Goal: Information Seeking & Learning: Learn about a topic

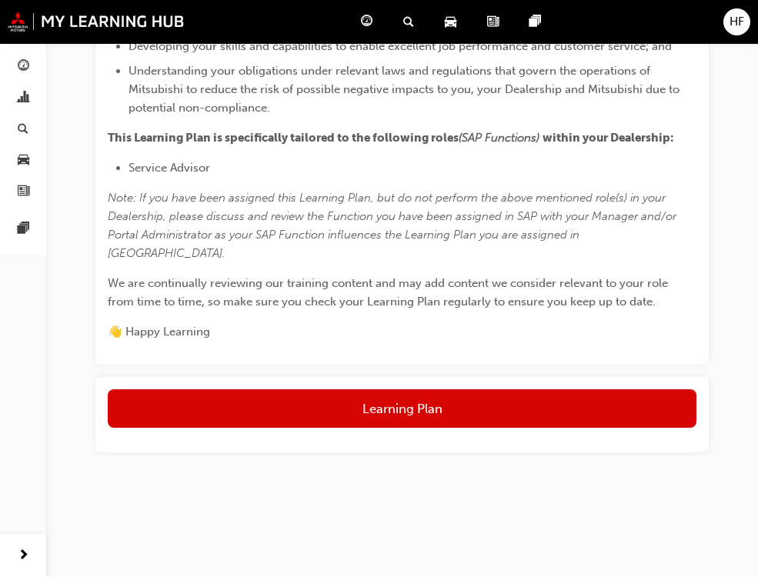
scroll to position [965, 0]
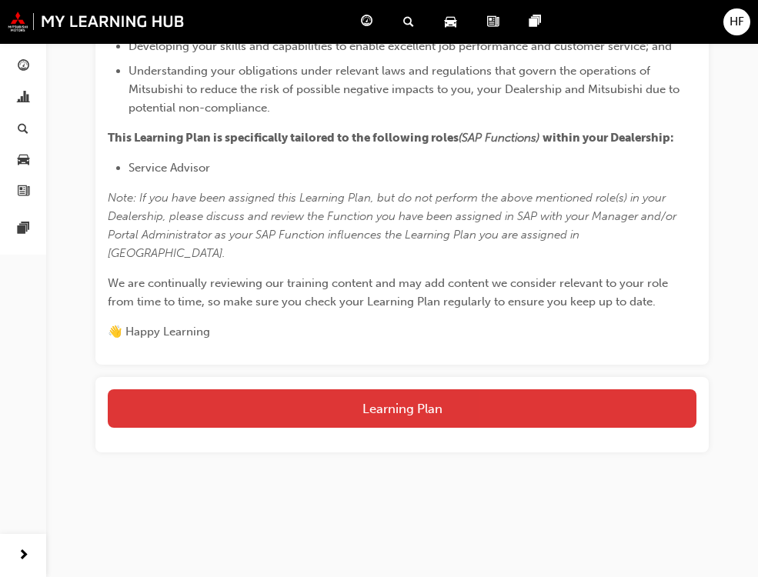
click at [412, 405] on button "Learning Plan" at bounding box center [402, 409] width 589 height 38
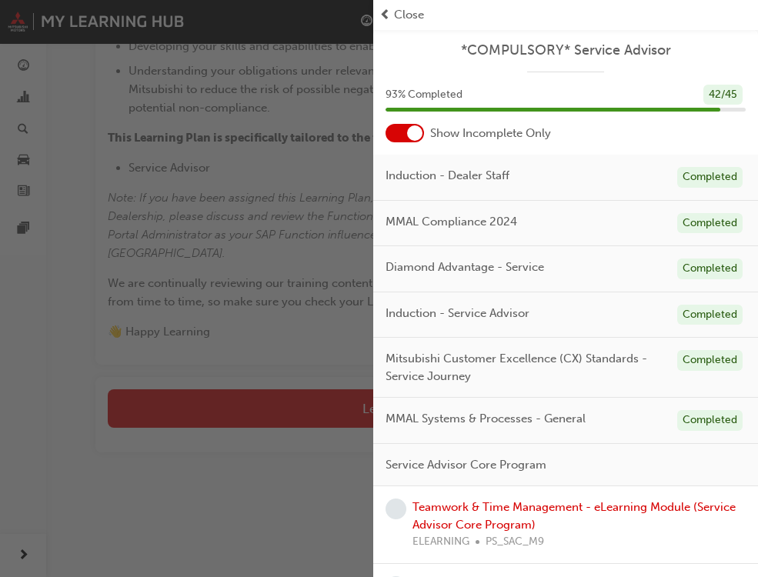
scroll to position [216, 0]
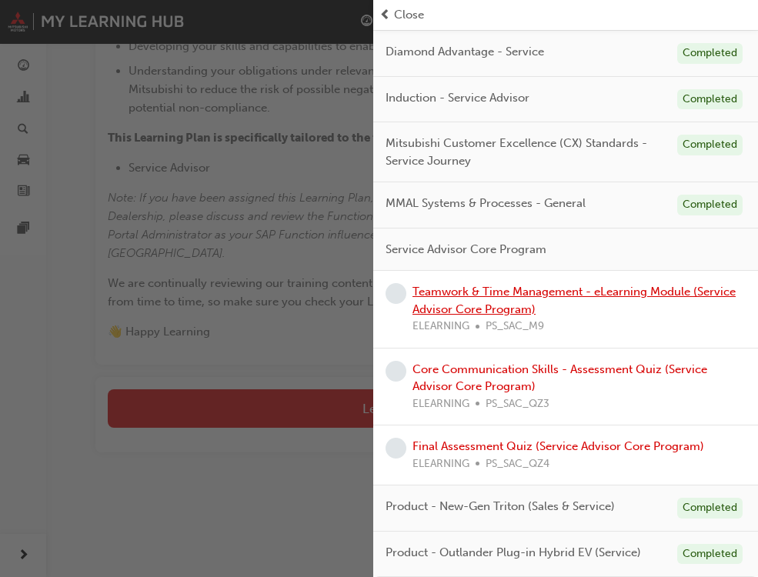
click at [472, 297] on link "Teamwork & Time Management - eLearning Module (Service Advisor Core Program)" at bounding box center [574, 301] width 323 height 32
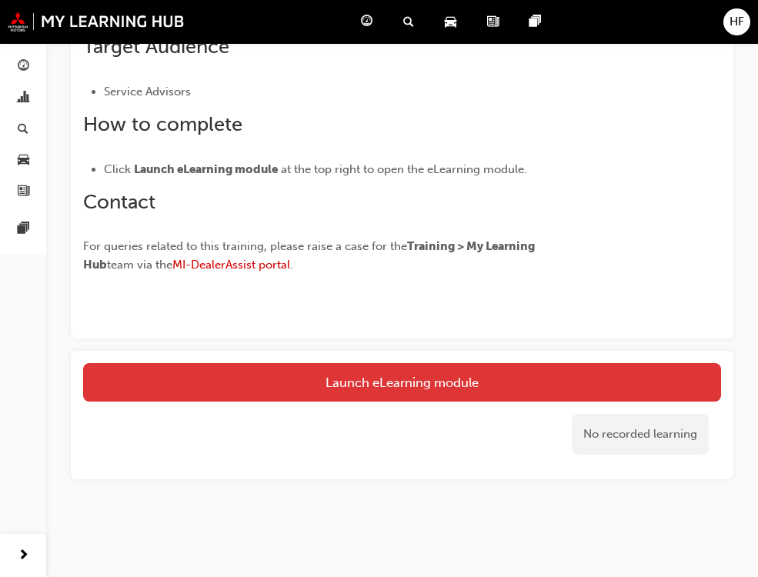
scroll to position [618, 0]
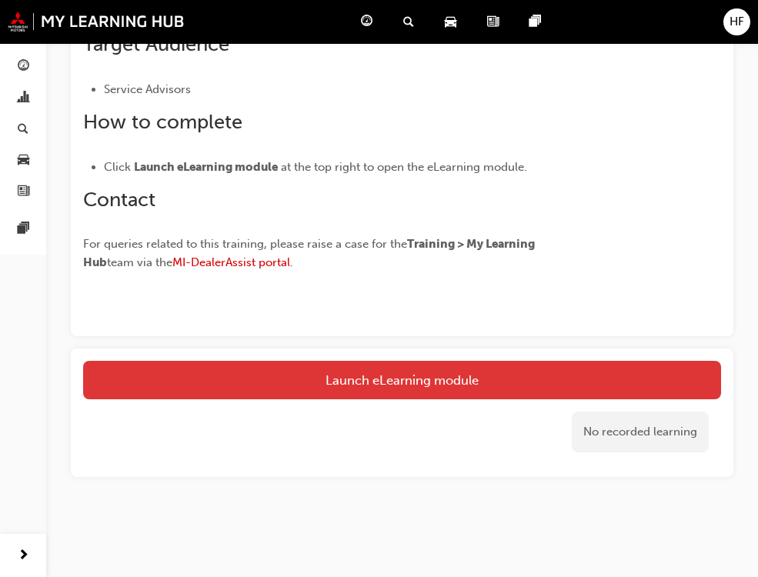
click at [419, 373] on link "Launch eLearning module" at bounding box center [402, 380] width 638 height 38
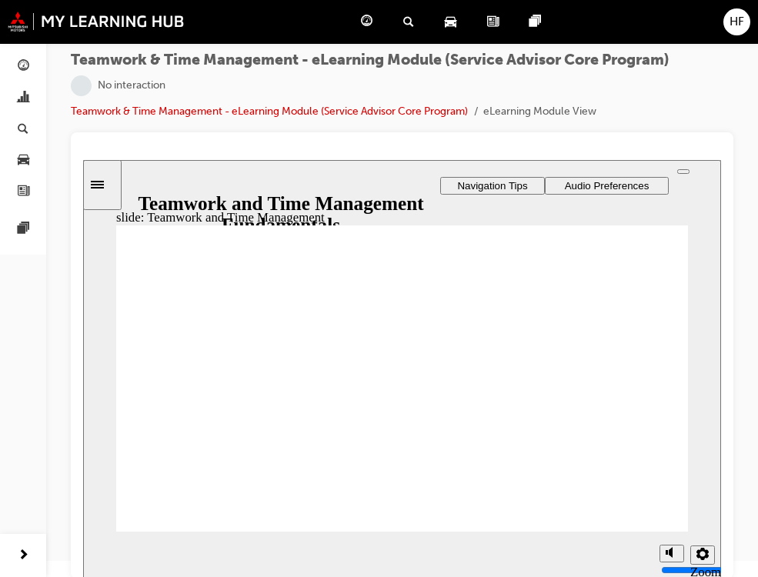
scroll to position [21, 0]
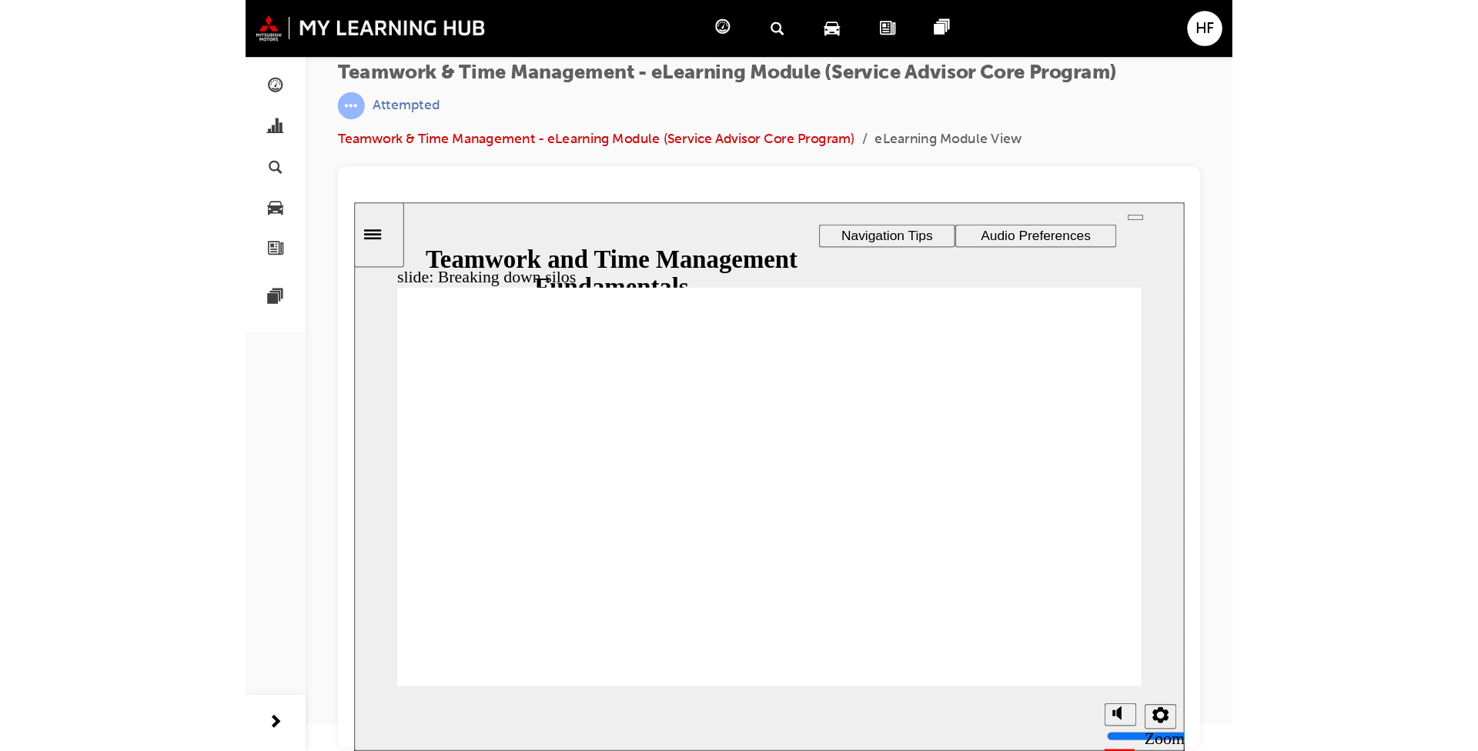
scroll to position [0, 0]
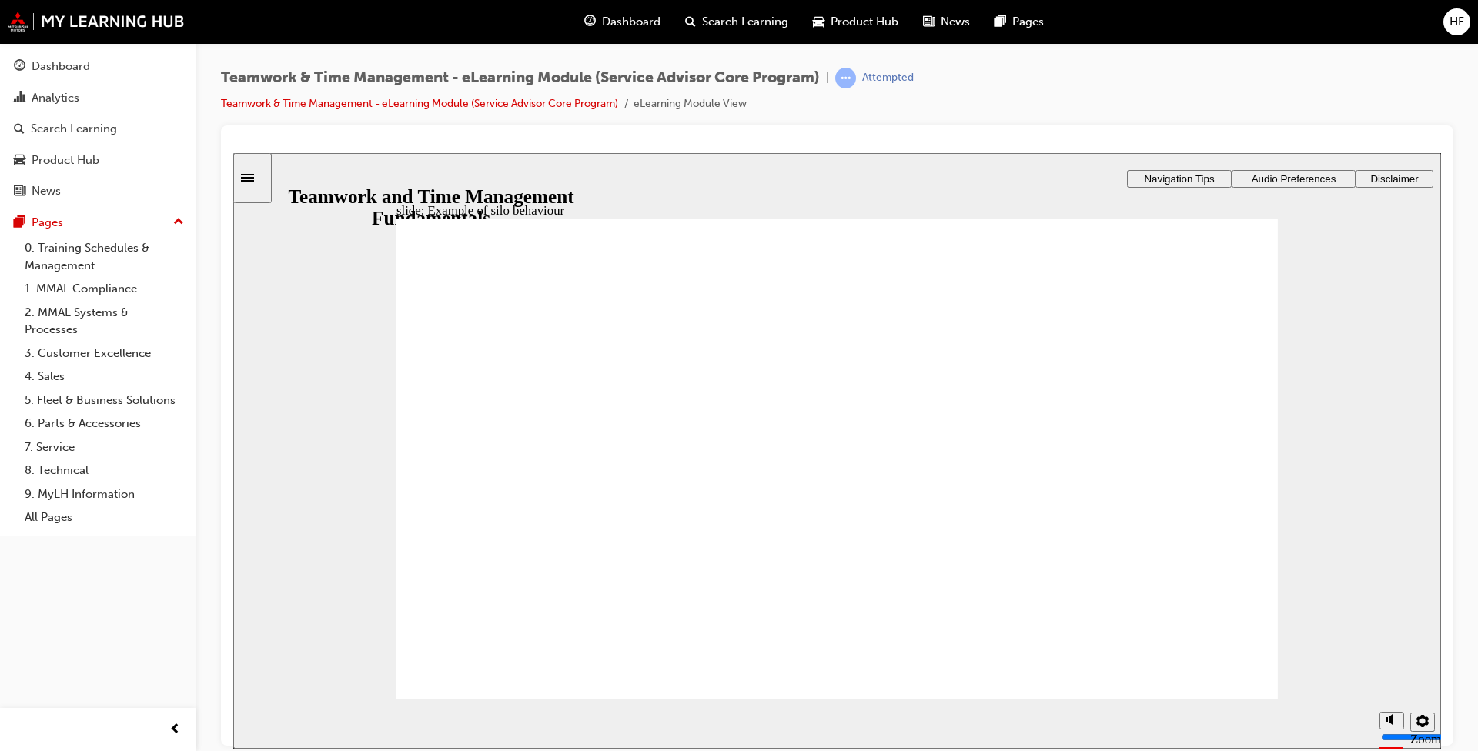
click at [233, 152] on image at bounding box center [233, 152] width 0 height 0
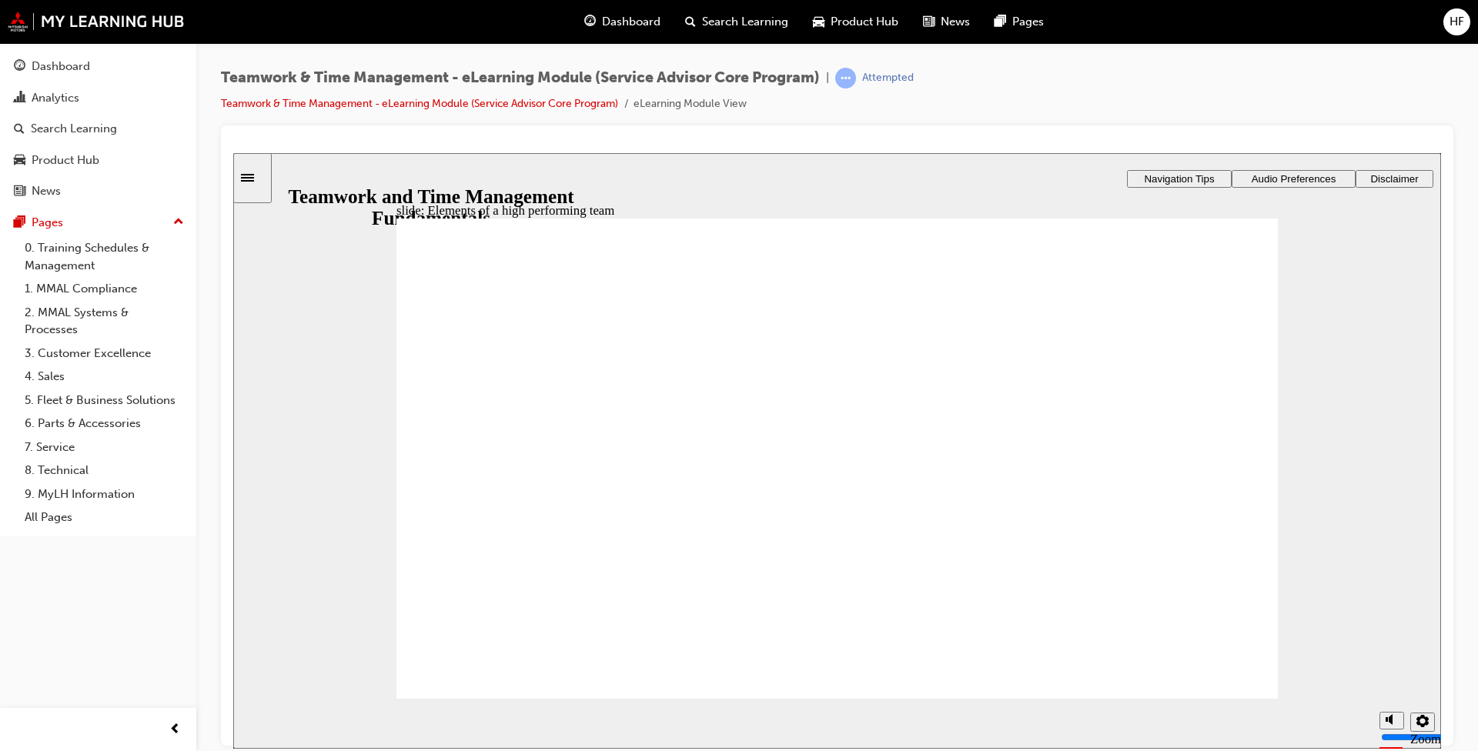
drag, startPoint x: 1214, startPoint y: 467, endPoint x: 1273, endPoint y: 530, distance: 86.0
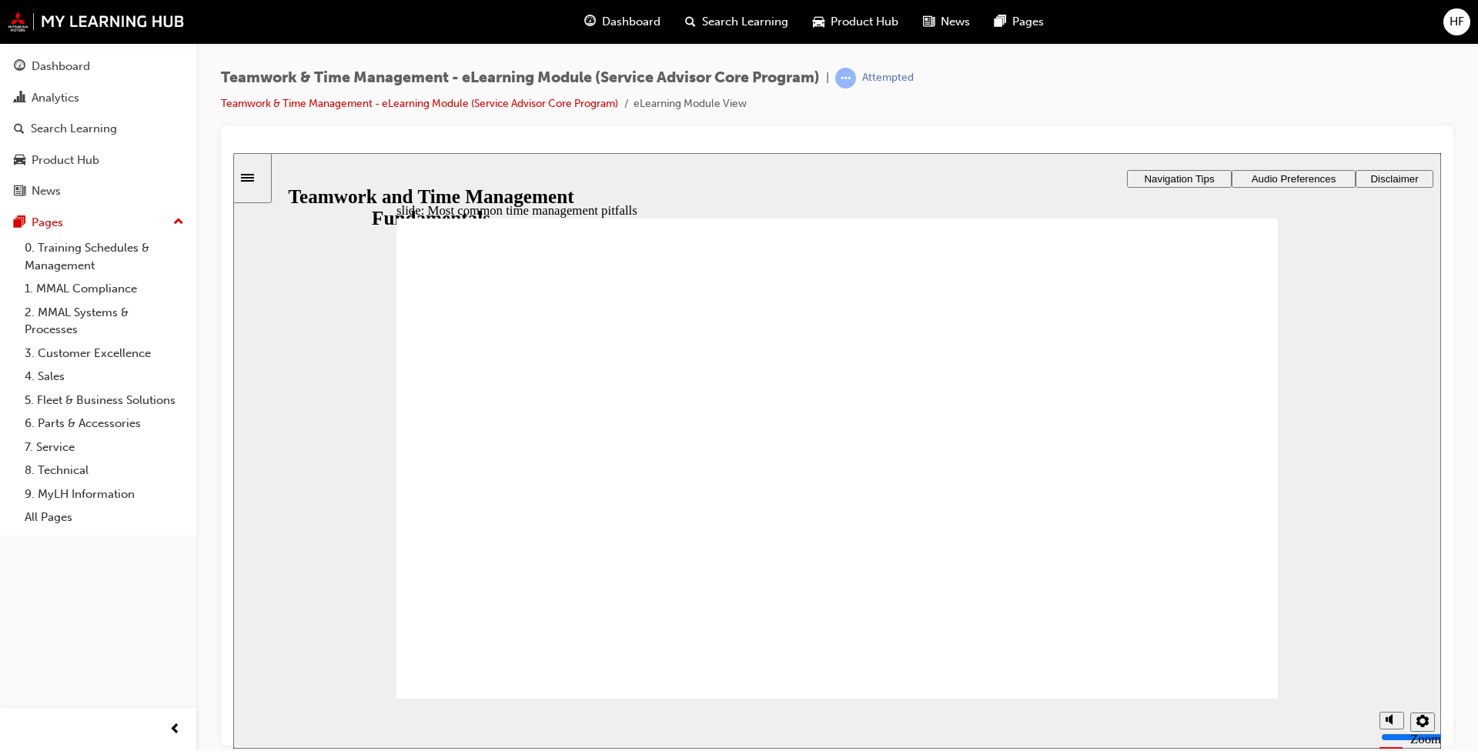
drag, startPoint x: 1035, startPoint y: 423, endPoint x: 1040, endPoint y: 430, distance: 8.3
drag, startPoint x: 784, startPoint y: 427, endPoint x: 544, endPoint y: 440, distance: 239.8
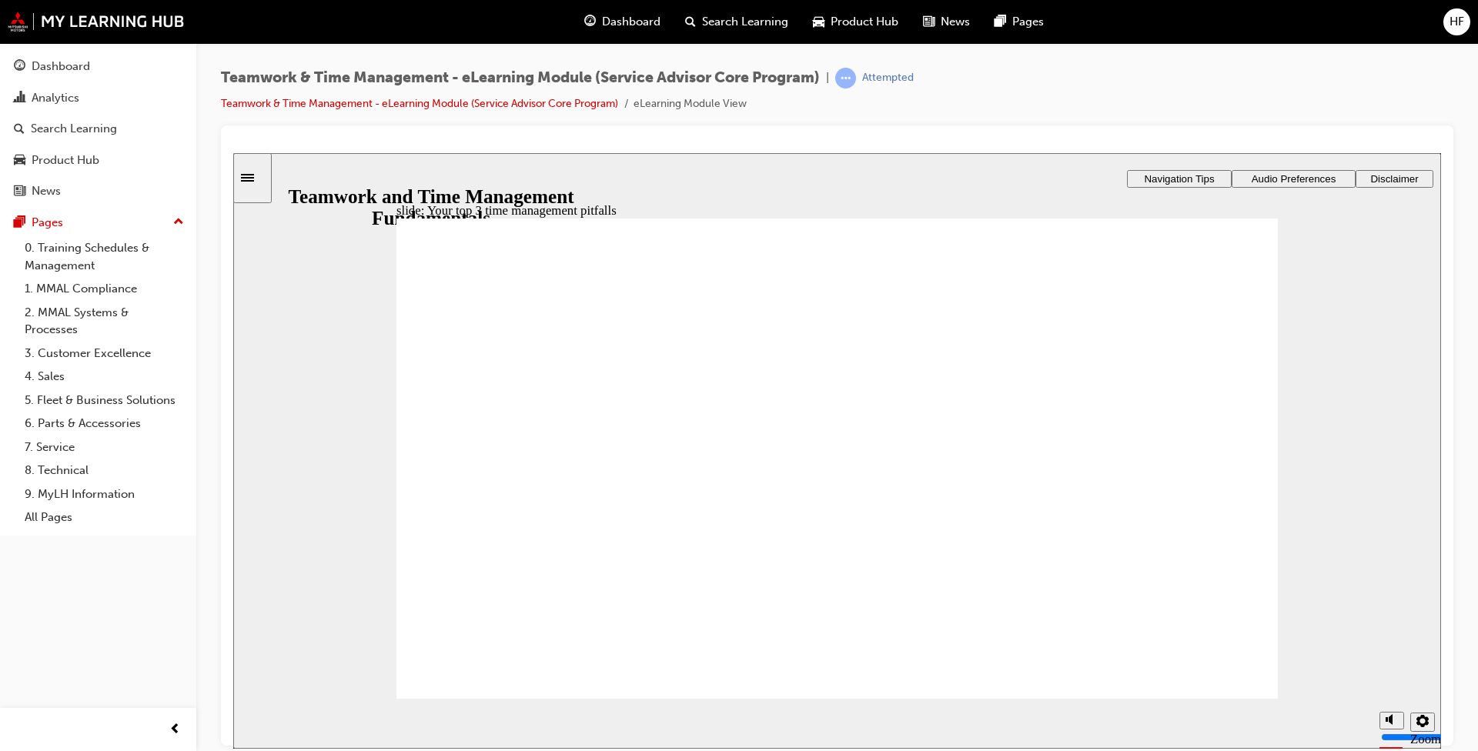
type textarea "2"
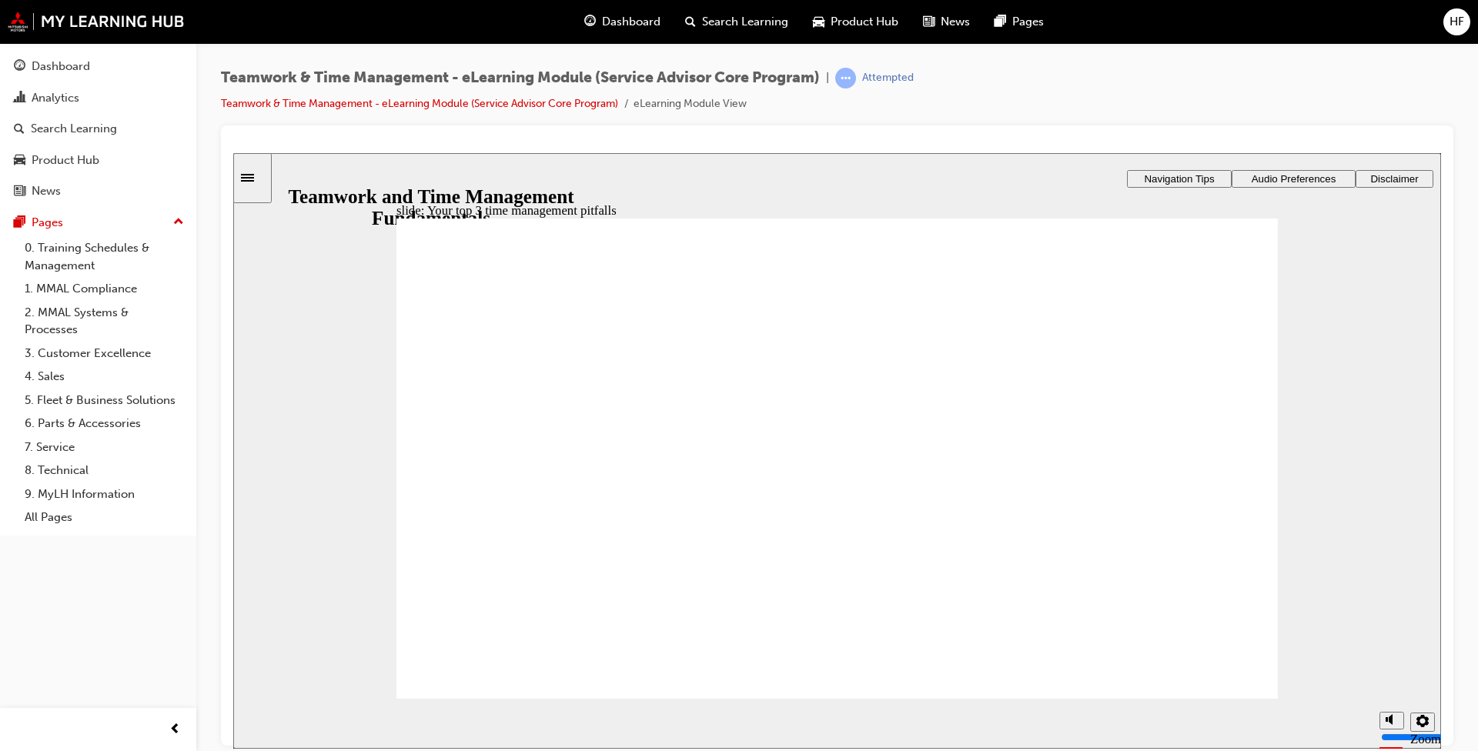
type textarea "4"
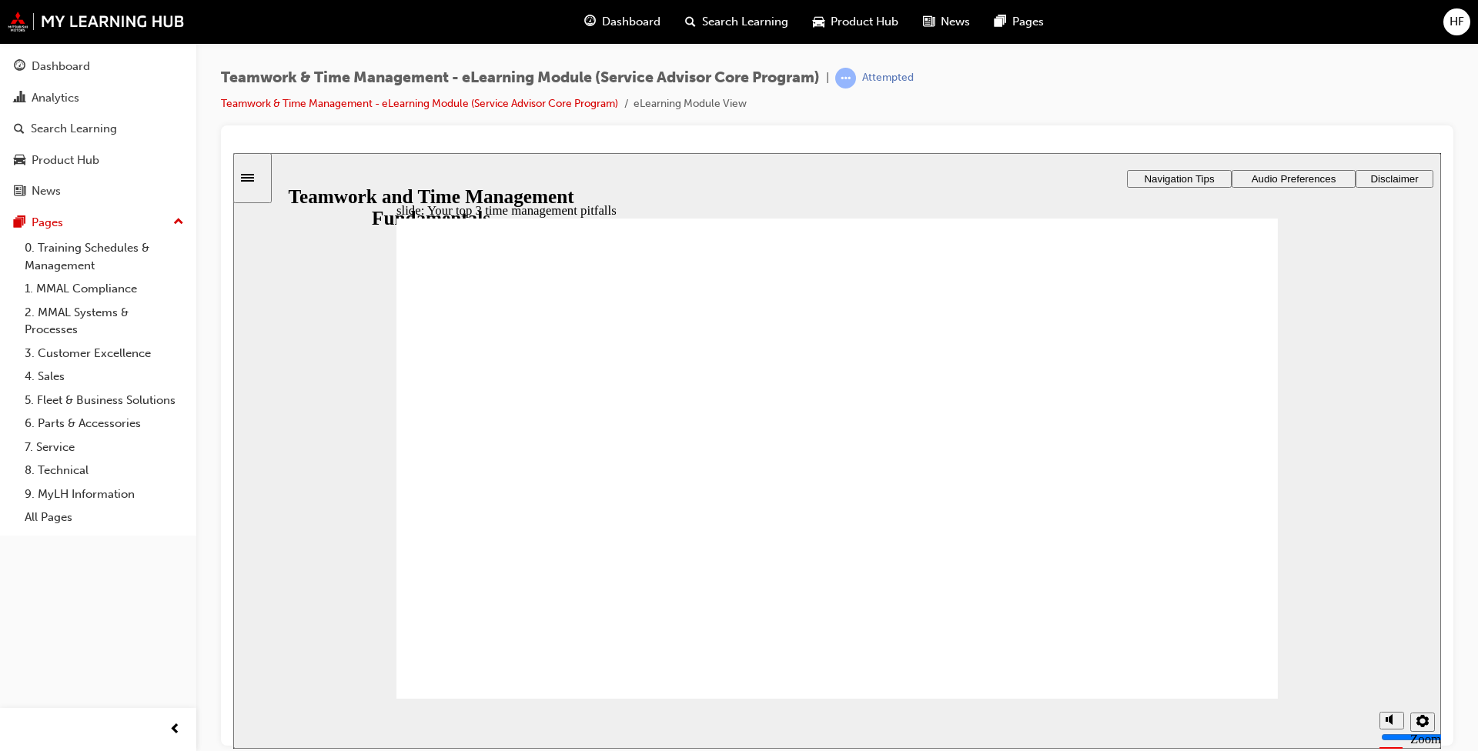
type textarea "4"
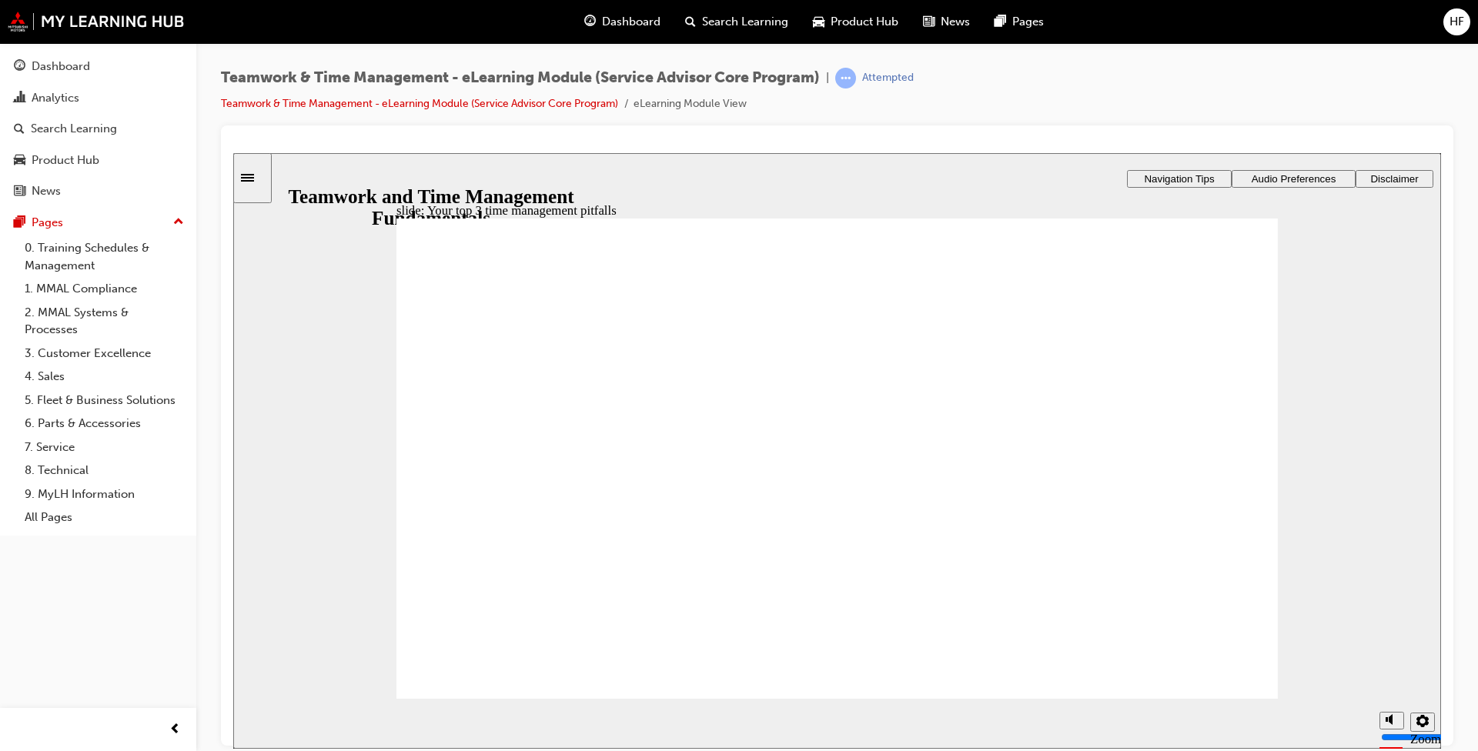
type textarea "3"
drag, startPoint x: 438, startPoint y: 598, endPoint x: 517, endPoint y: 624, distance: 83.3
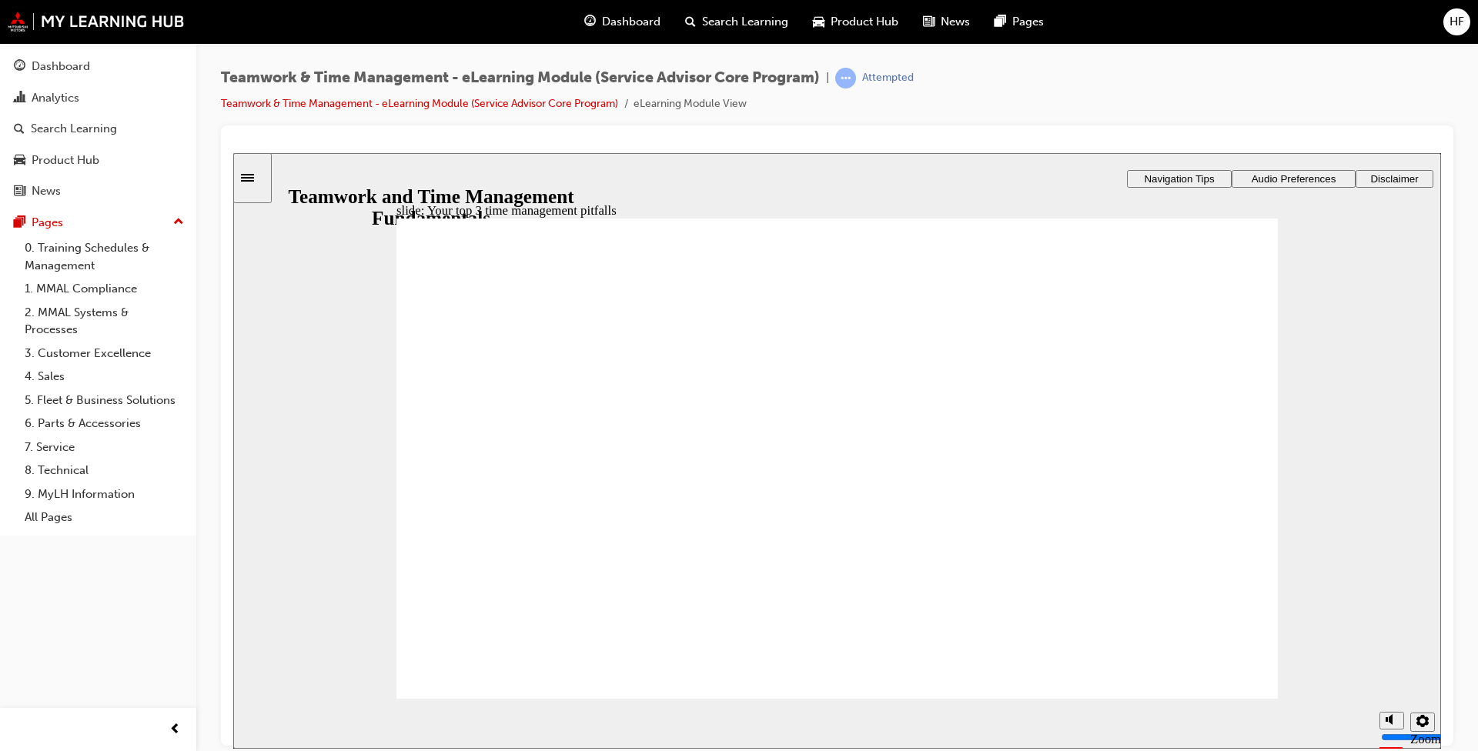
type textarea "1"
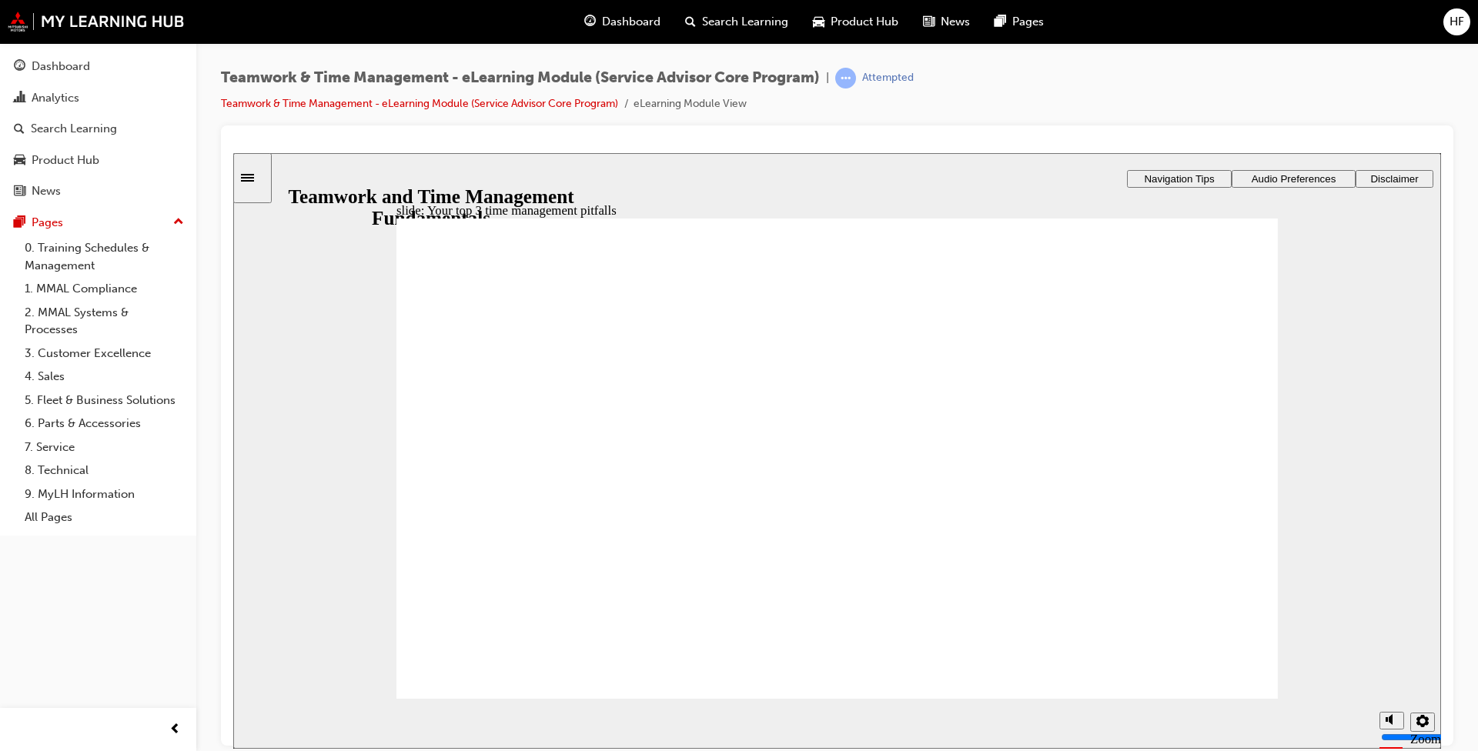
type textarea "8"
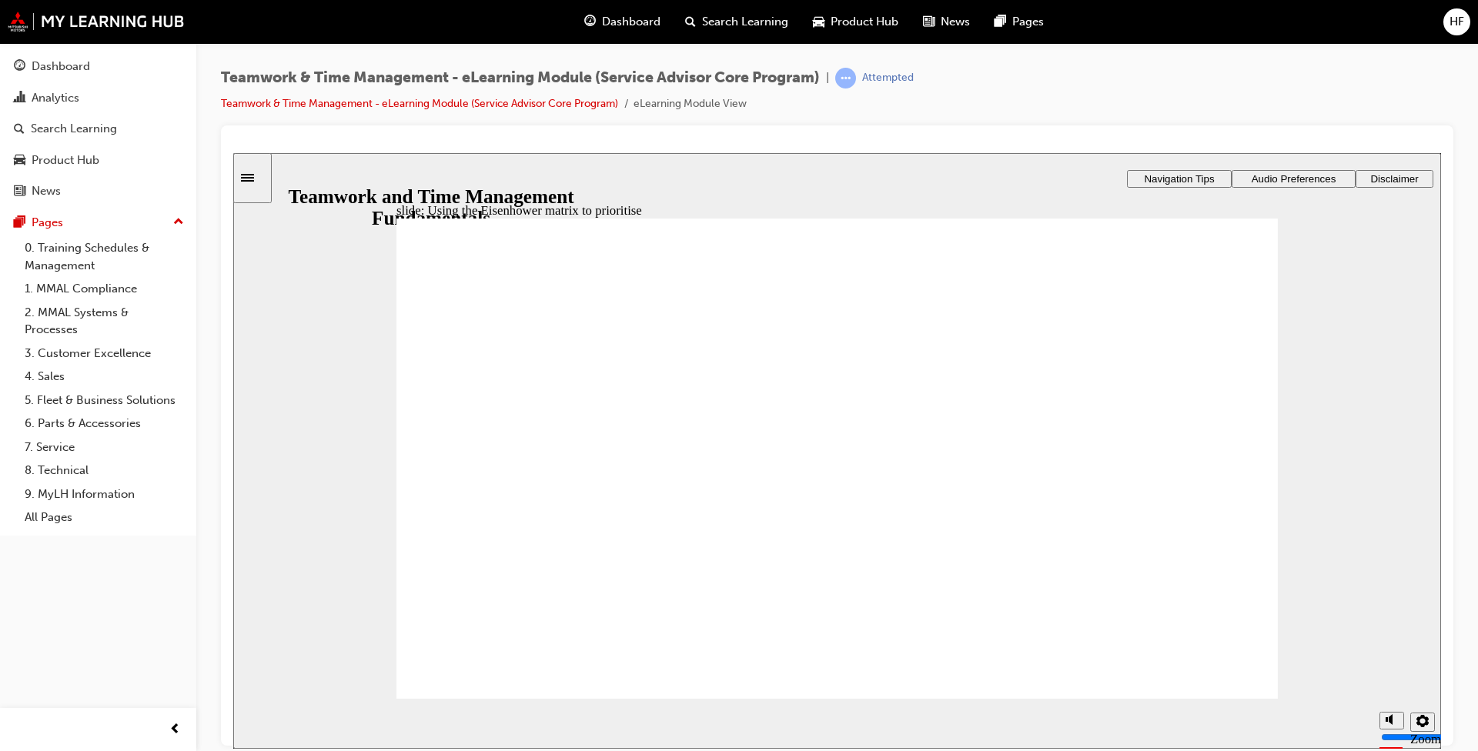
drag, startPoint x: 1152, startPoint y: 395, endPoint x: 1165, endPoint y: 457, distance: 63.6
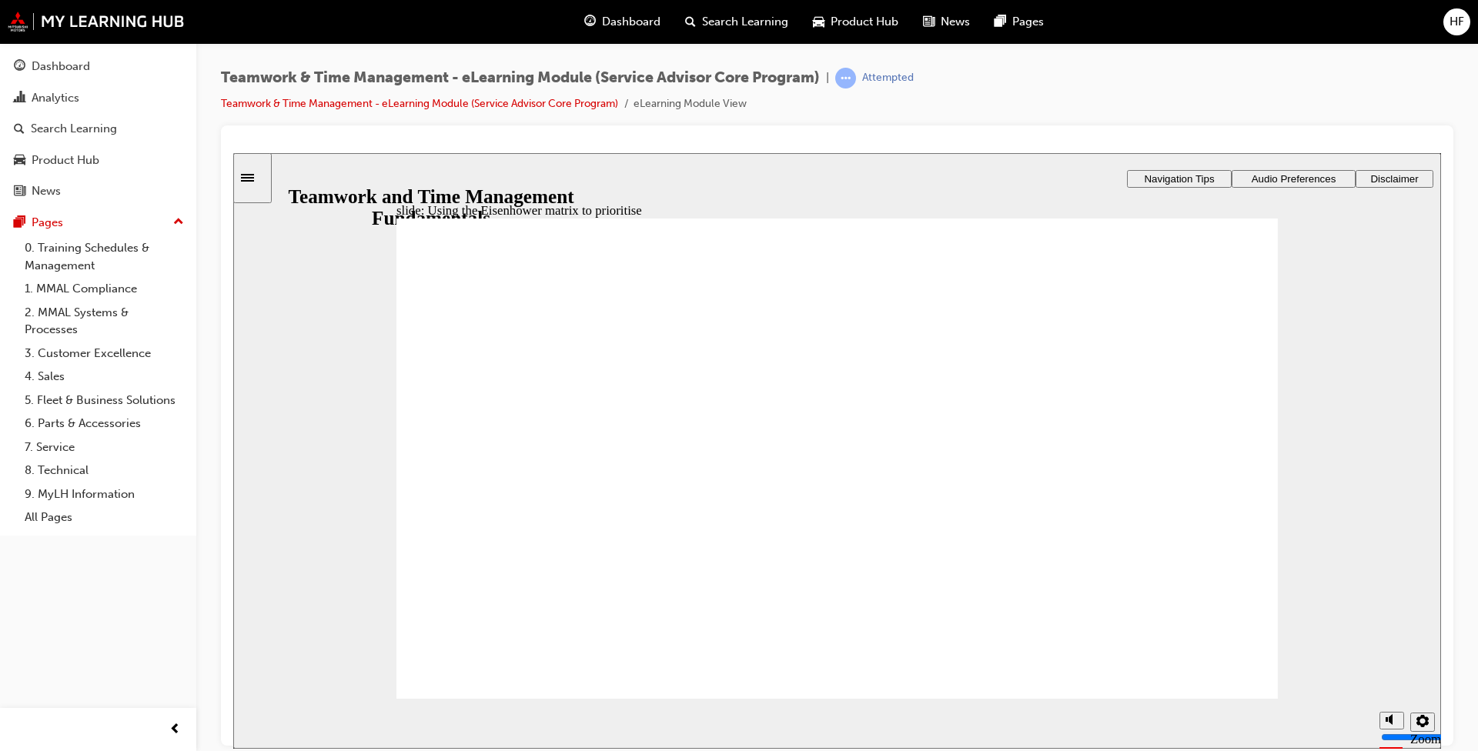
drag, startPoint x: 1168, startPoint y: 389, endPoint x: 1193, endPoint y: 437, distance: 53.7
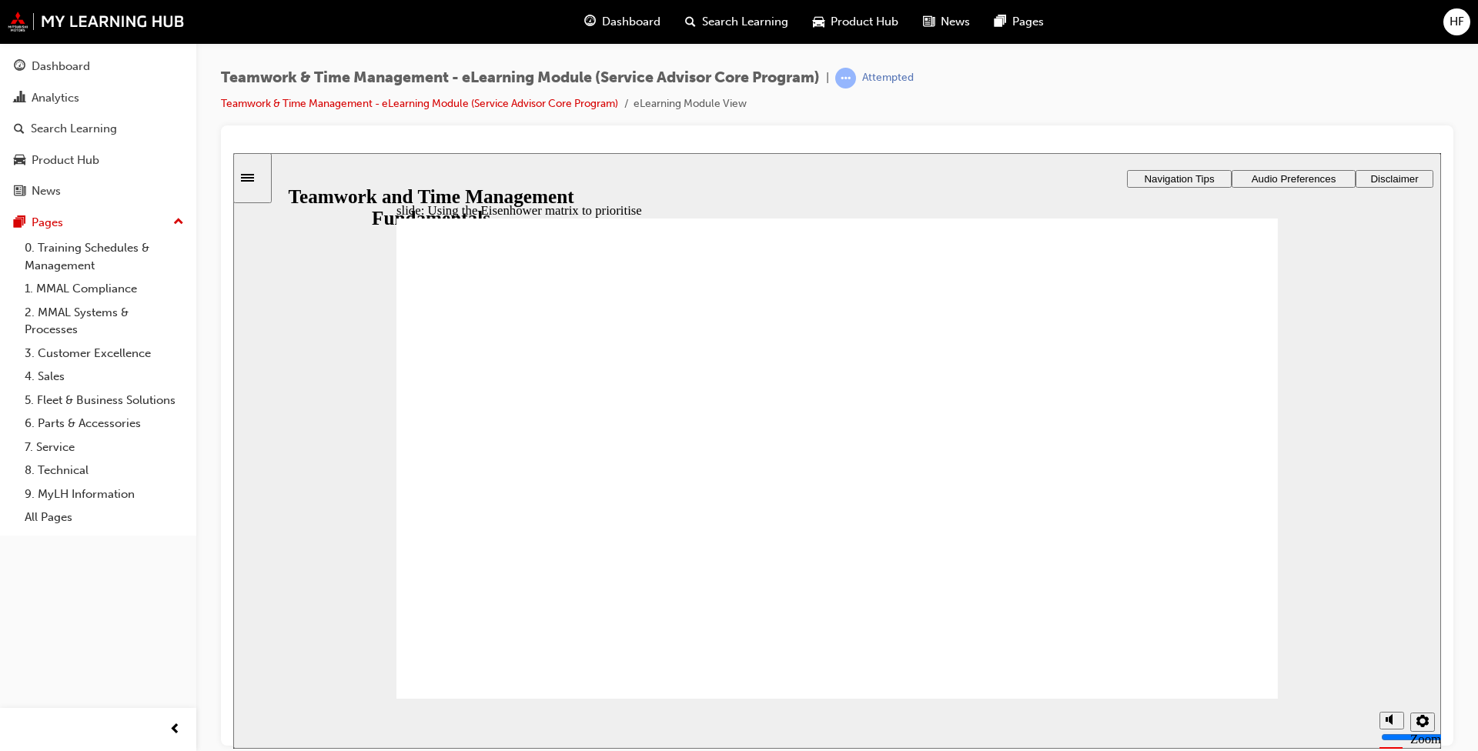
drag, startPoint x: 1156, startPoint y: 333, endPoint x: 1158, endPoint y: 342, distance: 9.5
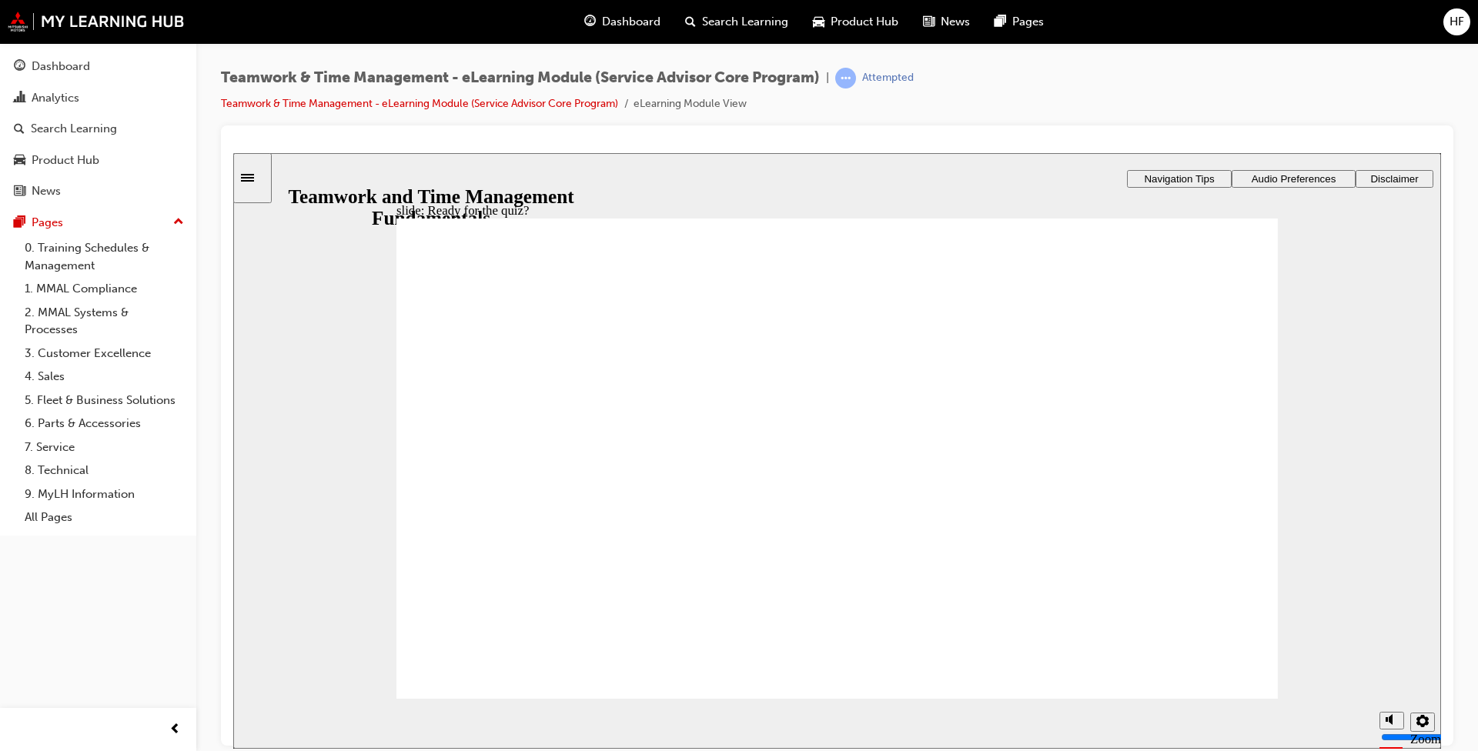
checkbox input "true"
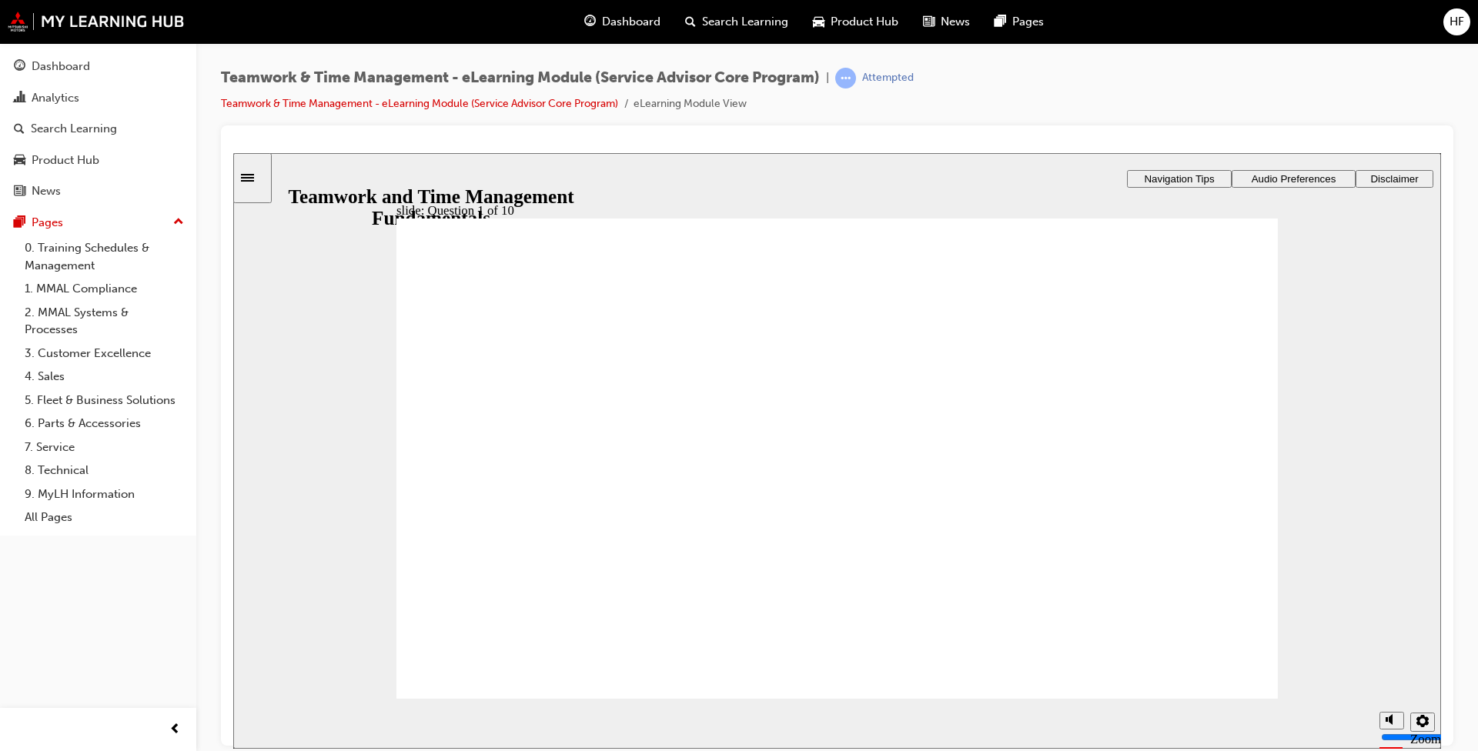
checkbox input "true"
drag, startPoint x: 458, startPoint y: 517, endPoint x: 464, endPoint y: 537, distance: 20.2
checkbox input "true"
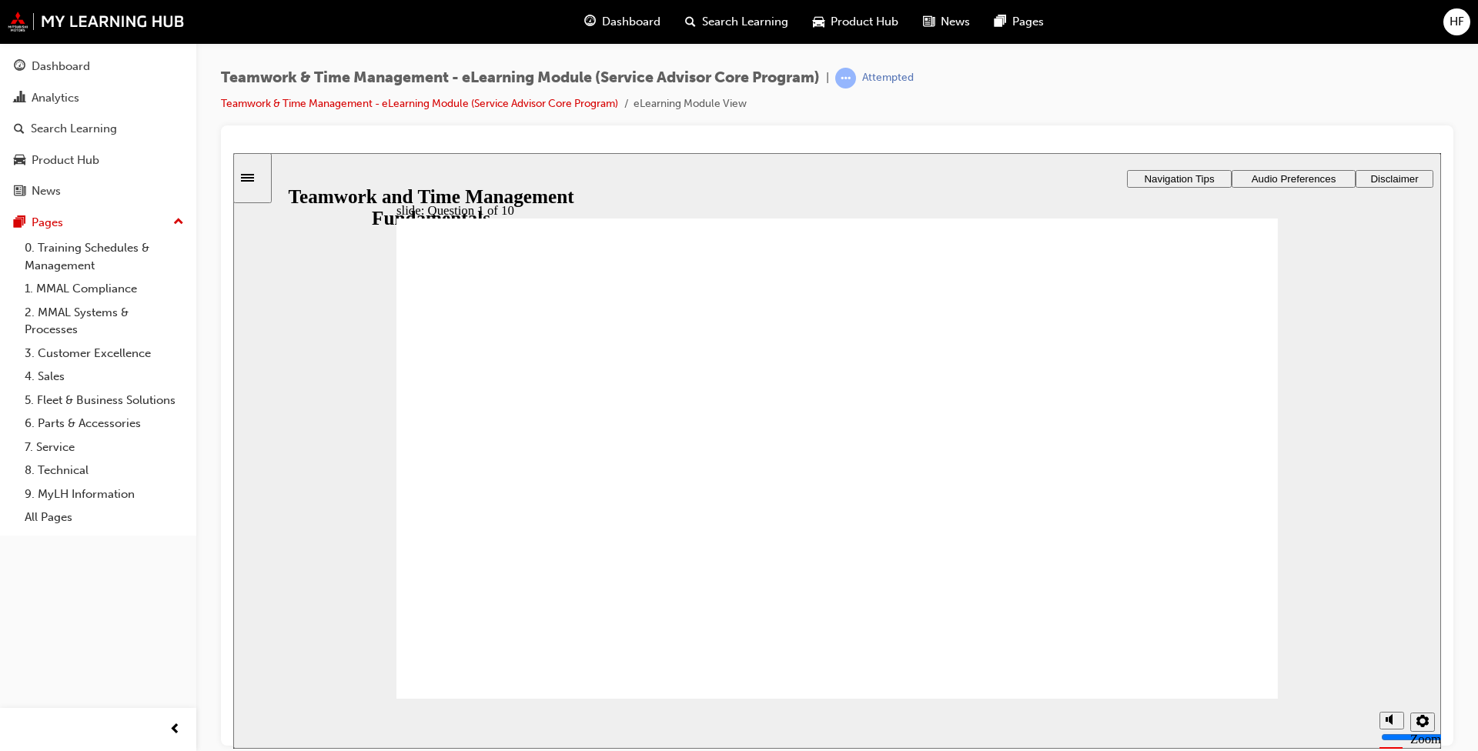
drag, startPoint x: 845, startPoint y: 540, endPoint x: 999, endPoint y: 567, distance: 157.1
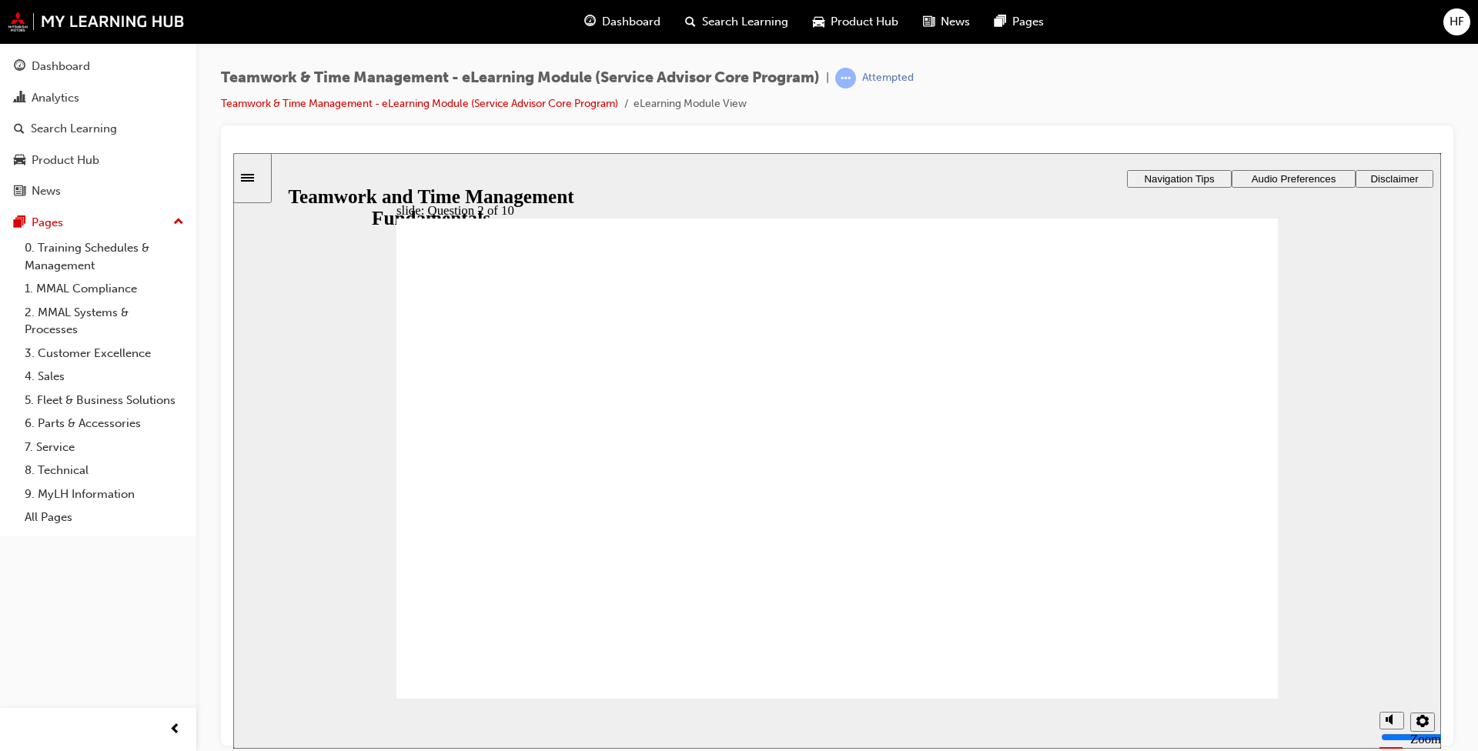
radio input "false"
radio input "true"
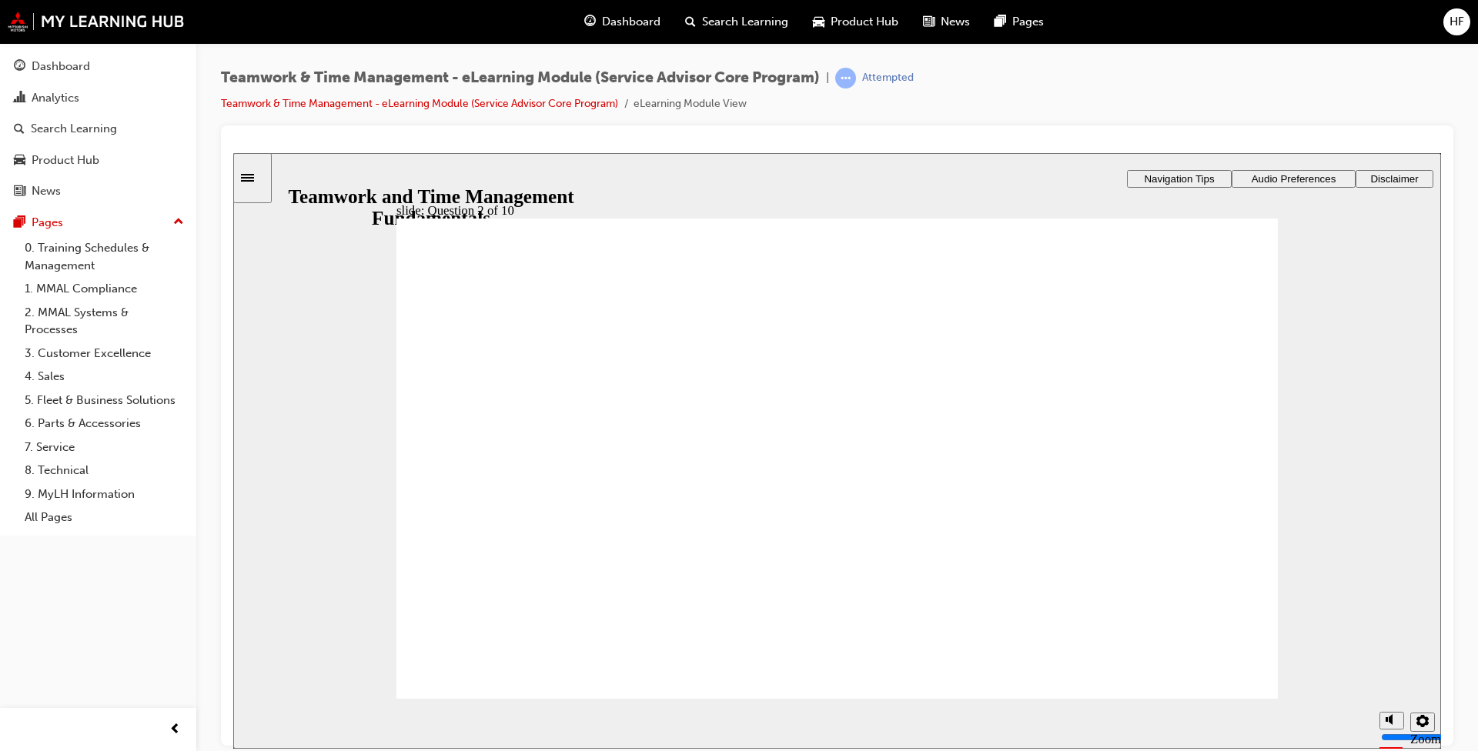
drag, startPoint x: 461, startPoint y: 431, endPoint x: 478, endPoint y: 453, distance: 27.4
radio input "true"
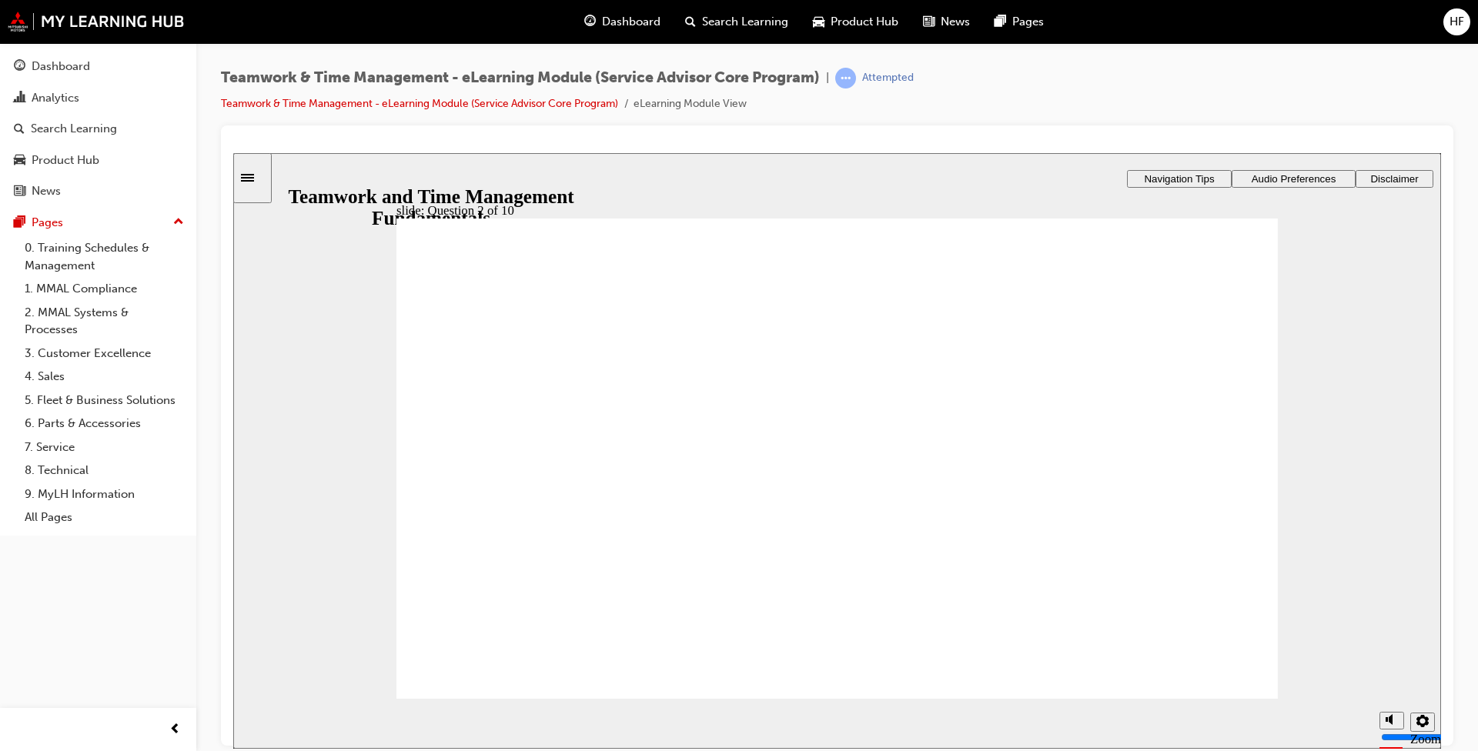
drag, startPoint x: 450, startPoint y: 433, endPoint x: 493, endPoint y: 454, distance: 48.2
radio input "true"
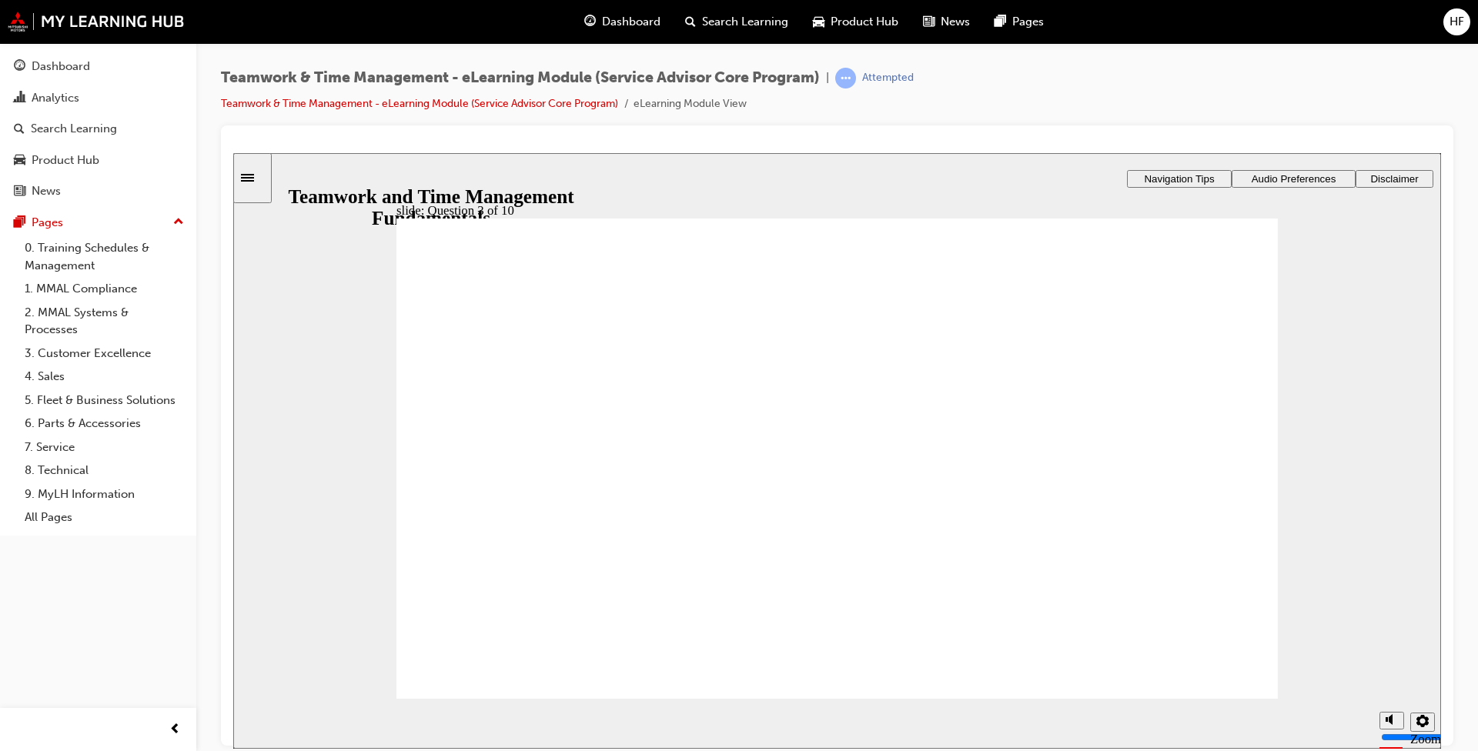
drag, startPoint x: 463, startPoint y: 451, endPoint x: 480, endPoint y: 566, distance: 116.0
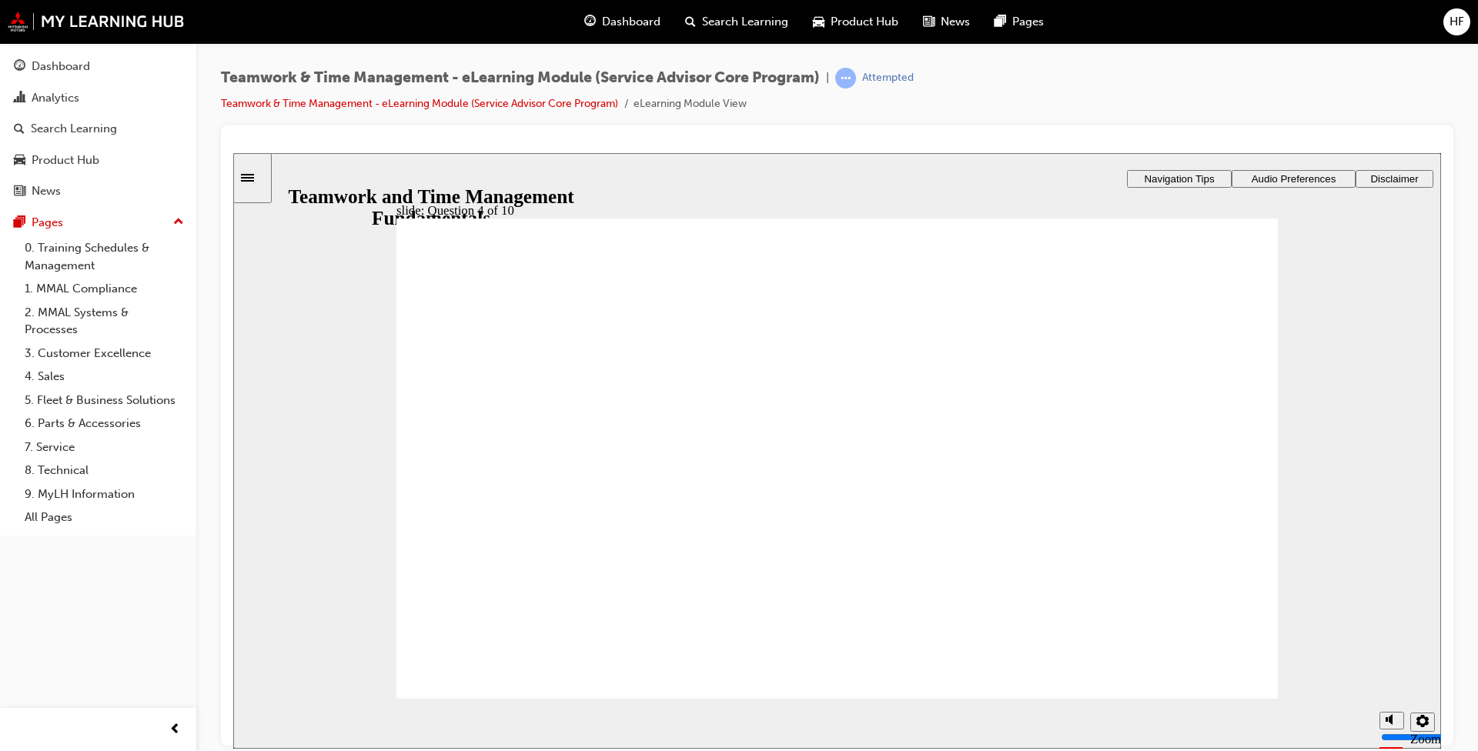
radio input "true"
drag, startPoint x: 804, startPoint y: 544, endPoint x: 883, endPoint y: 564, distance: 81.8
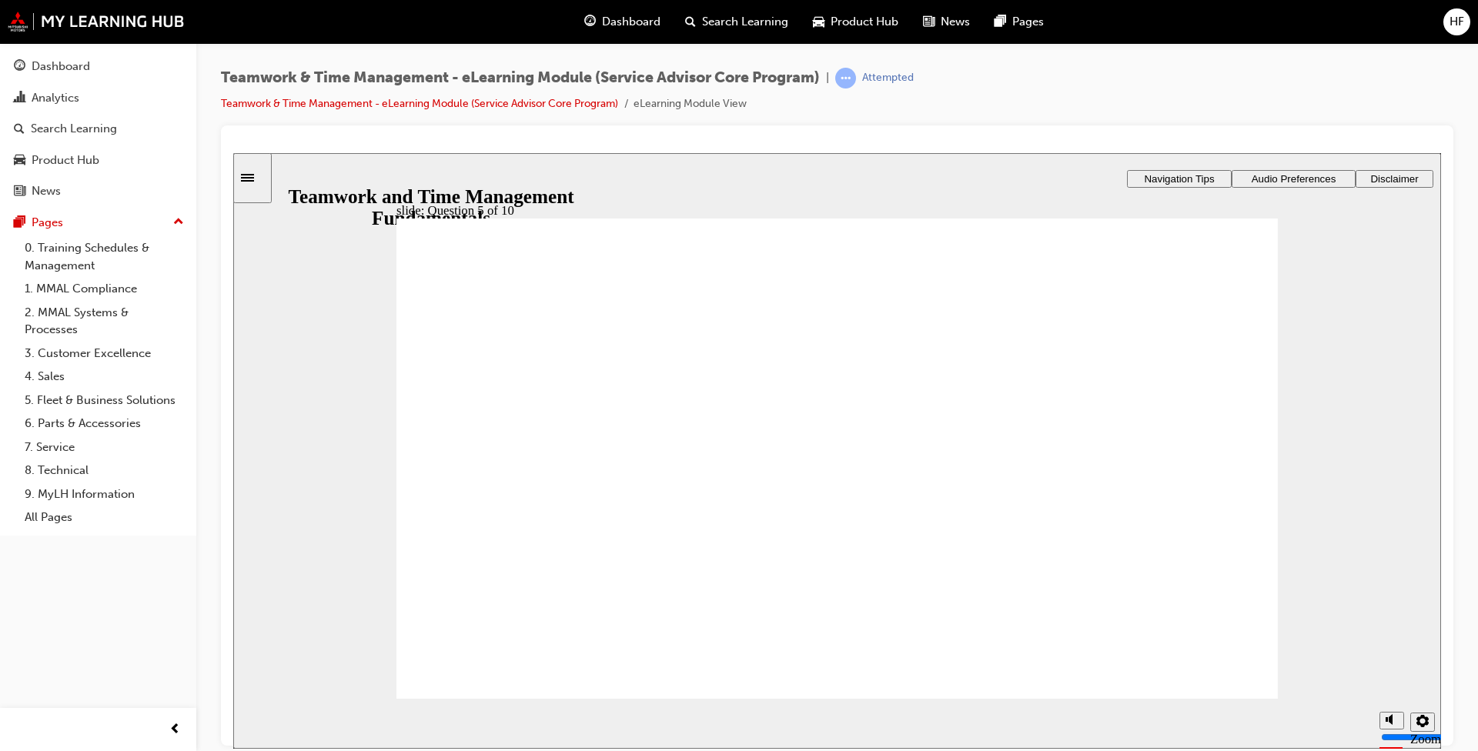
checkbox input "true"
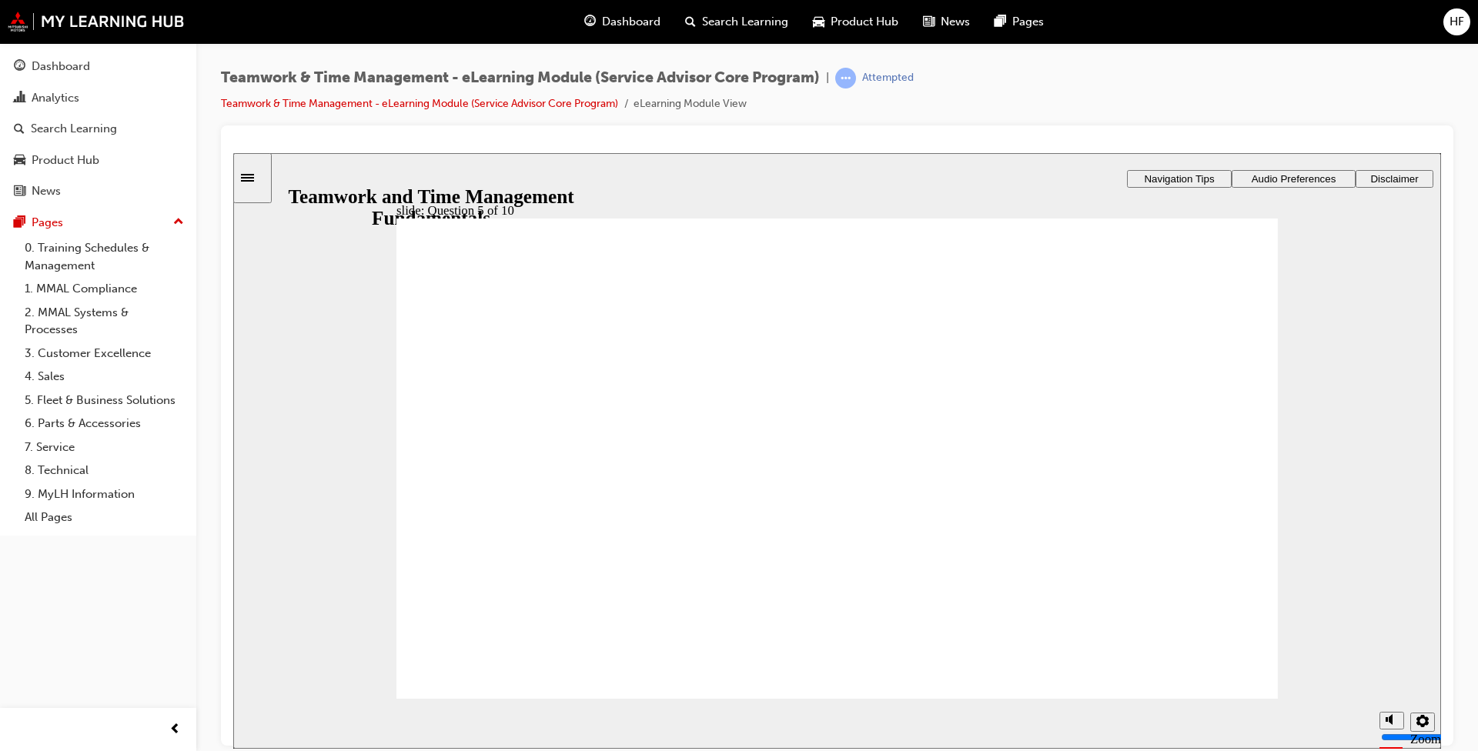
checkbox input "true"
drag, startPoint x: 463, startPoint y: 480, endPoint x: 457, endPoint y: 486, distance: 8.8
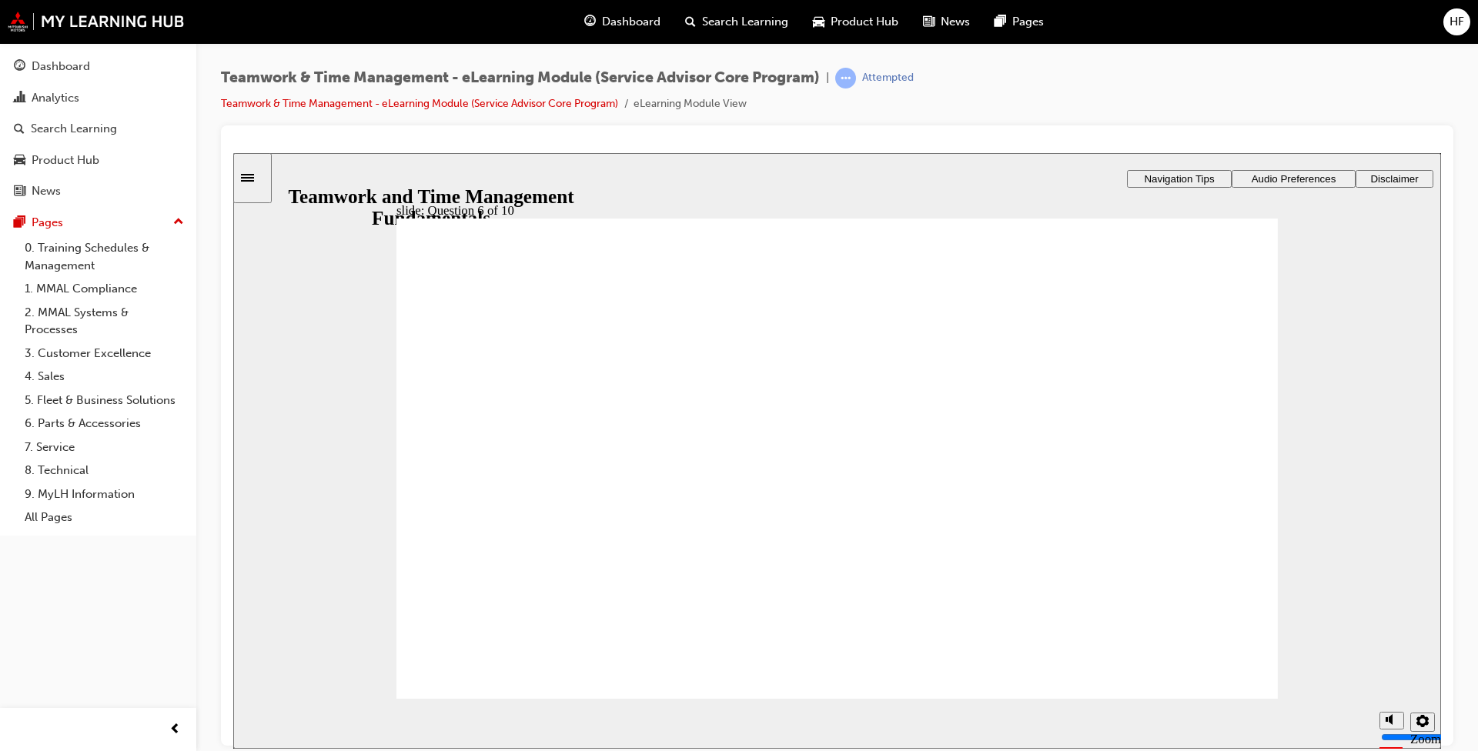
radio input "true"
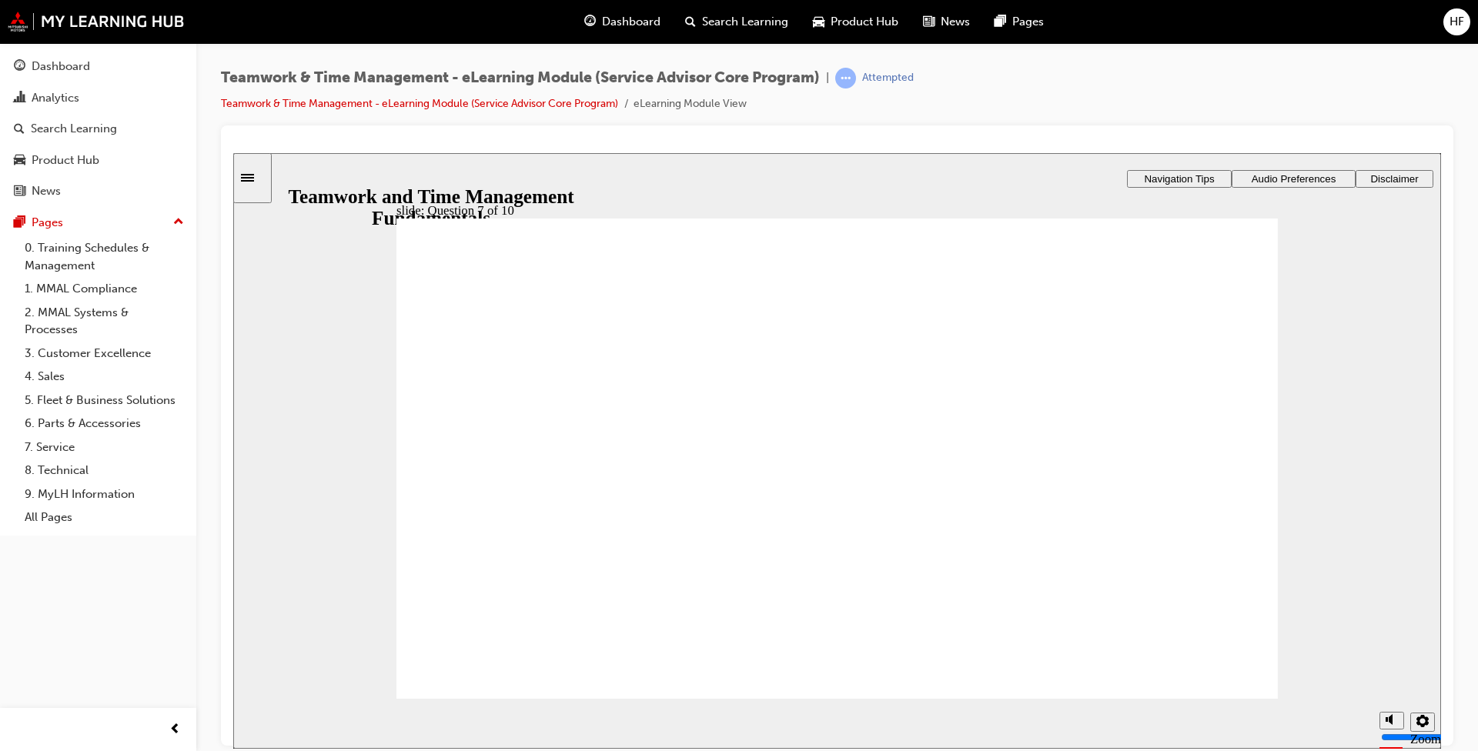
checkbox input "true"
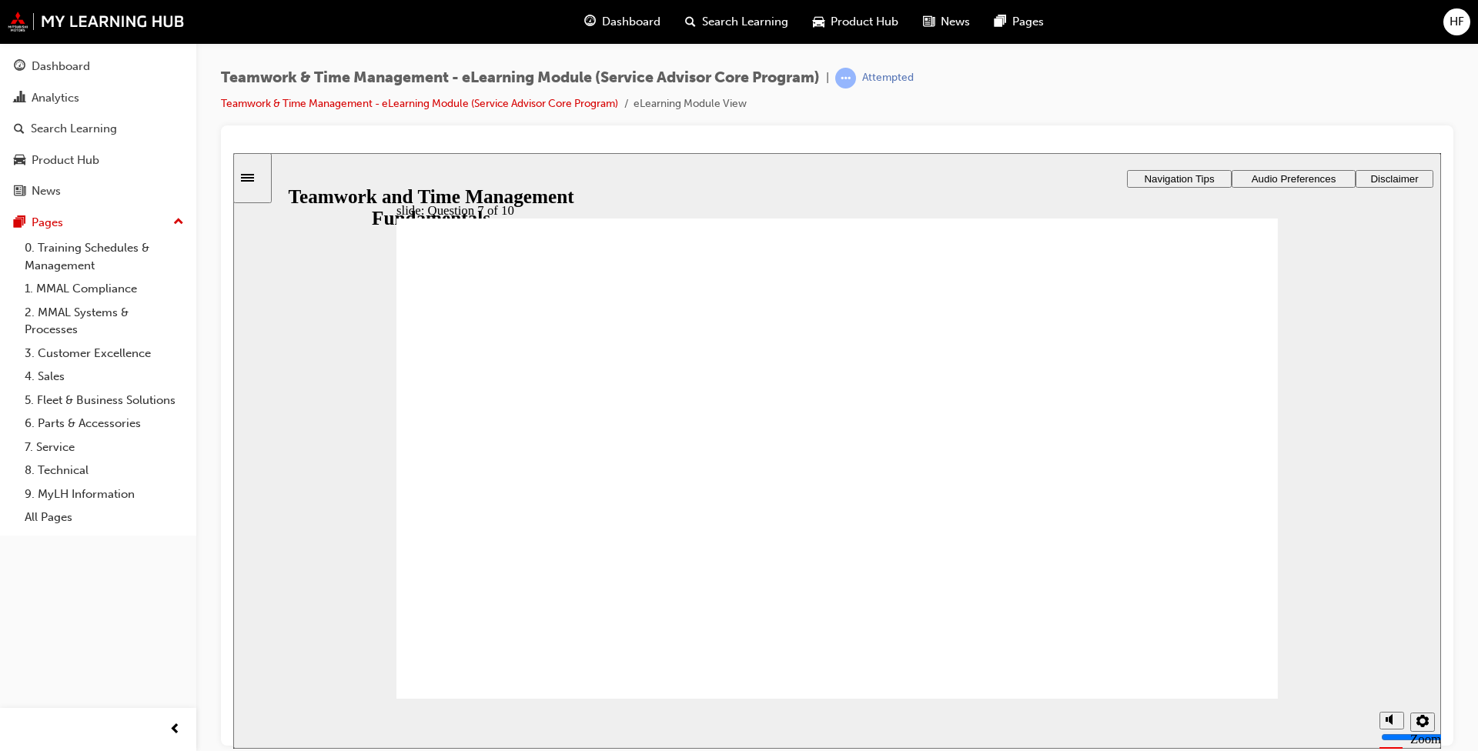
checkbox input "true"
drag, startPoint x: 463, startPoint y: 485, endPoint x: 513, endPoint y: 565, distance: 94.4
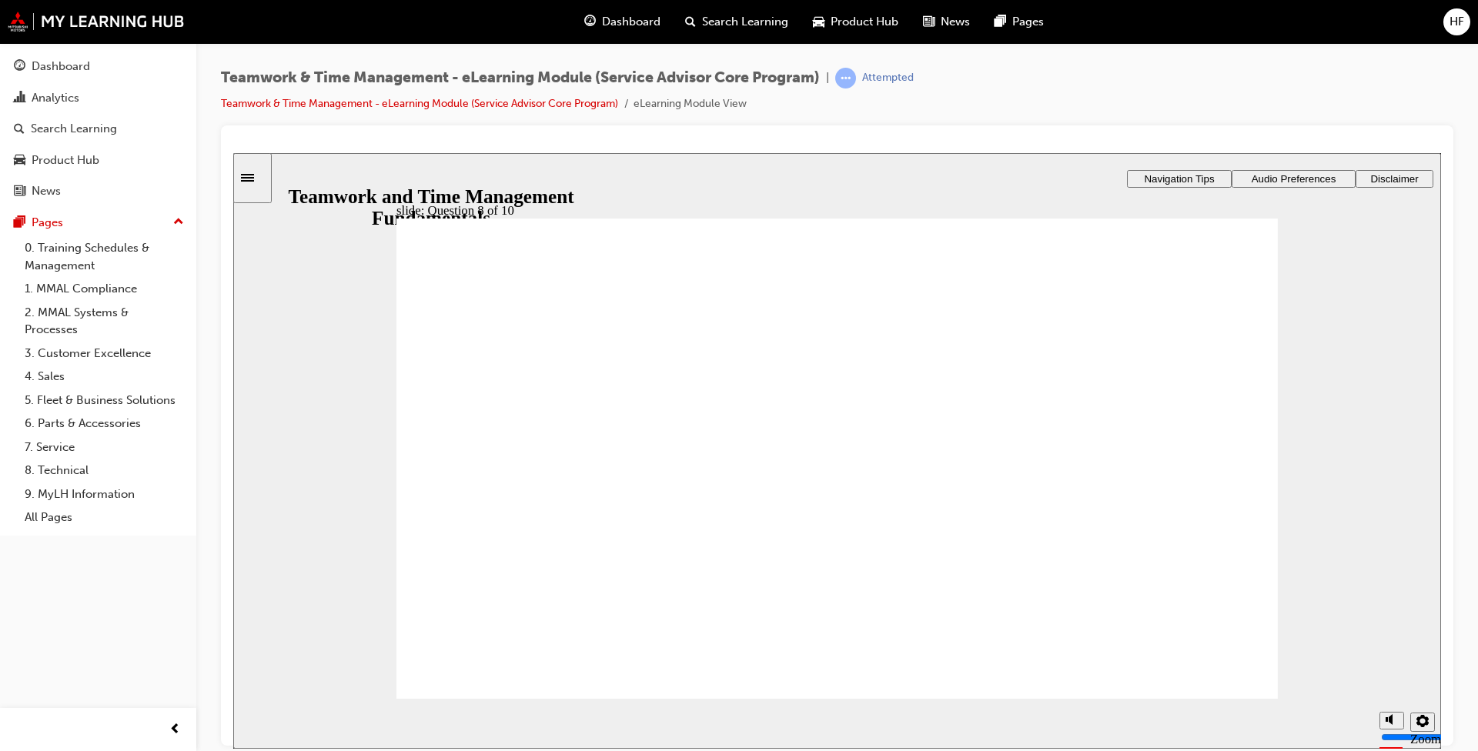
radio input "true"
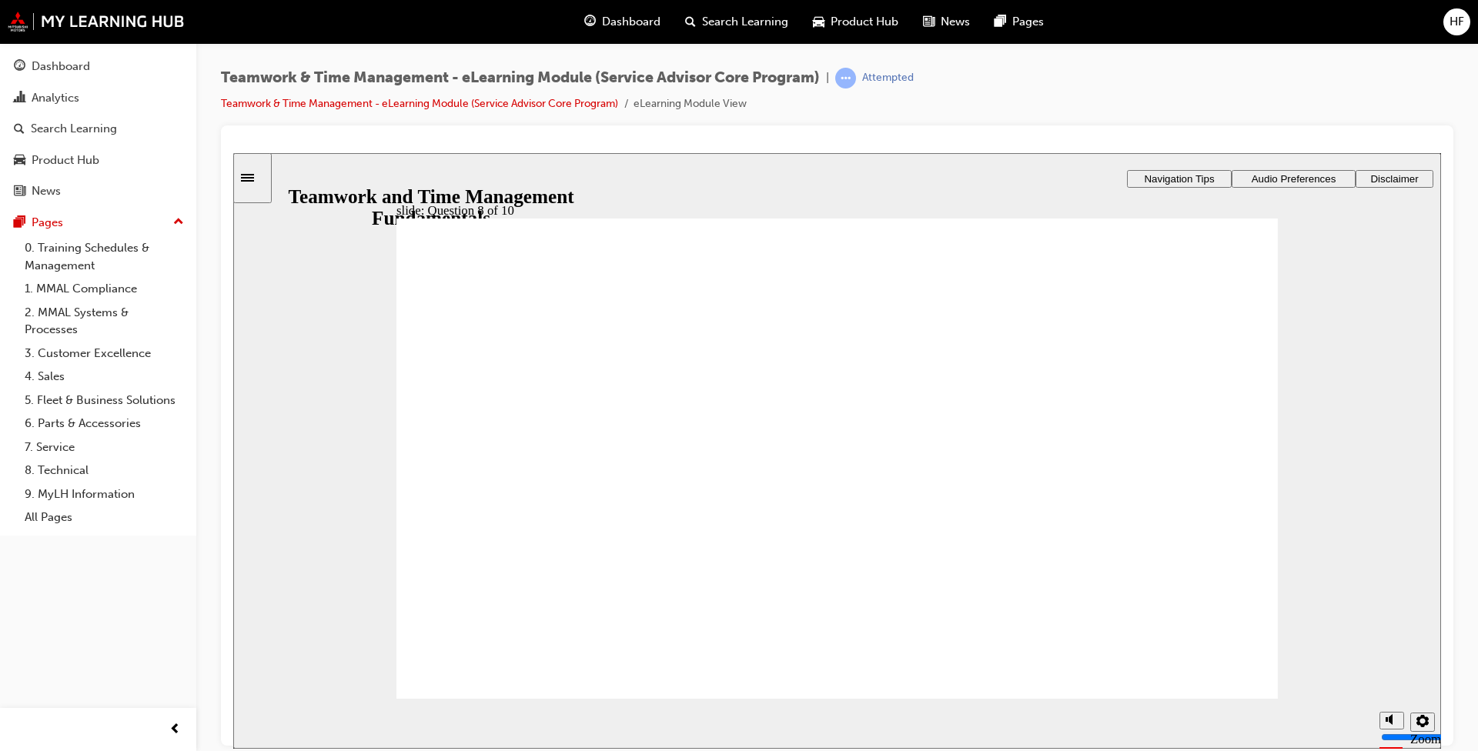
drag, startPoint x: 443, startPoint y: 528, endPoint x: 524, endPoint y: 676, distance: 168.5
checkbox input "true"
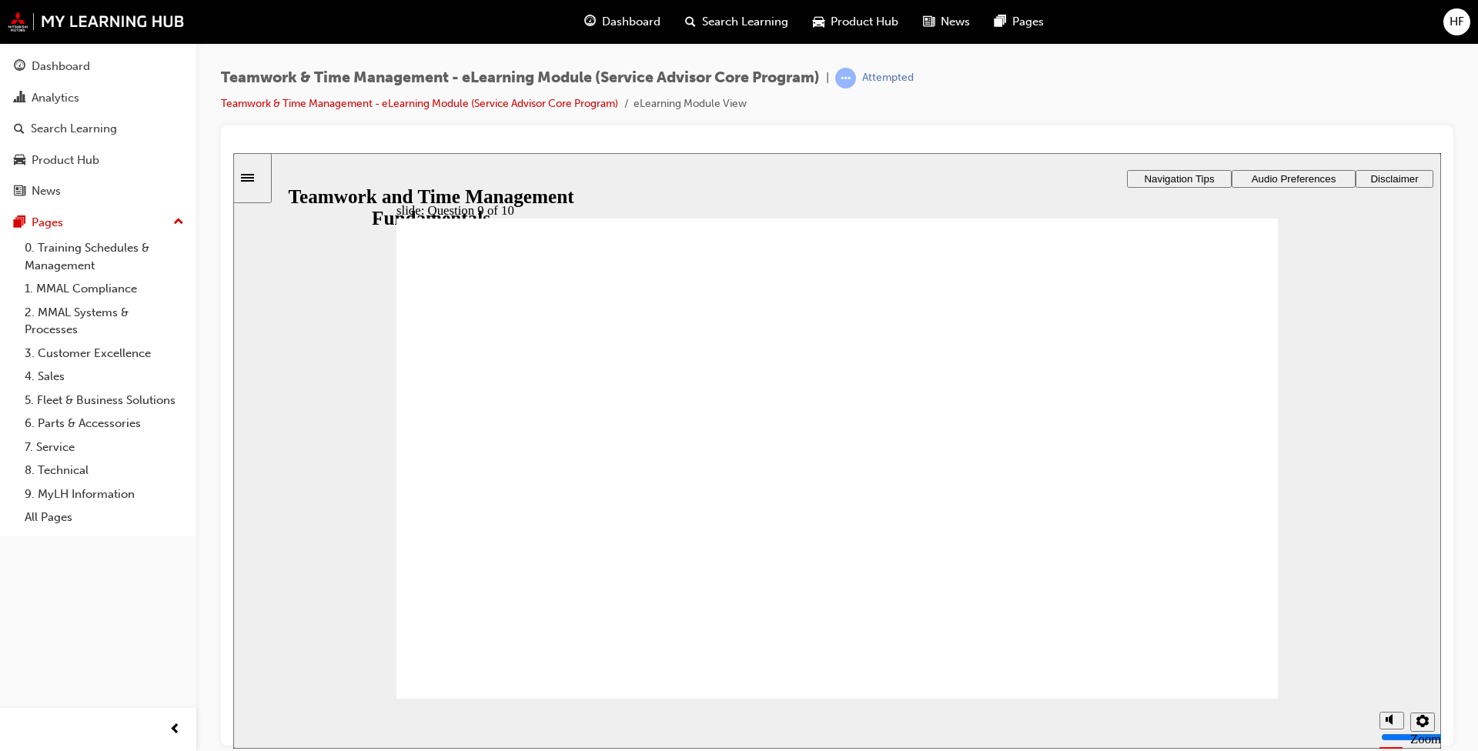
drag, startPoint x: 796, startPoint y: 530, endPoint x: 923, endPoint y: 544, distance: 127.8
drag, startPoint x: 453, startPoint y: 482, endPoint x: 499, endPoint y: 569, distance: 98.5
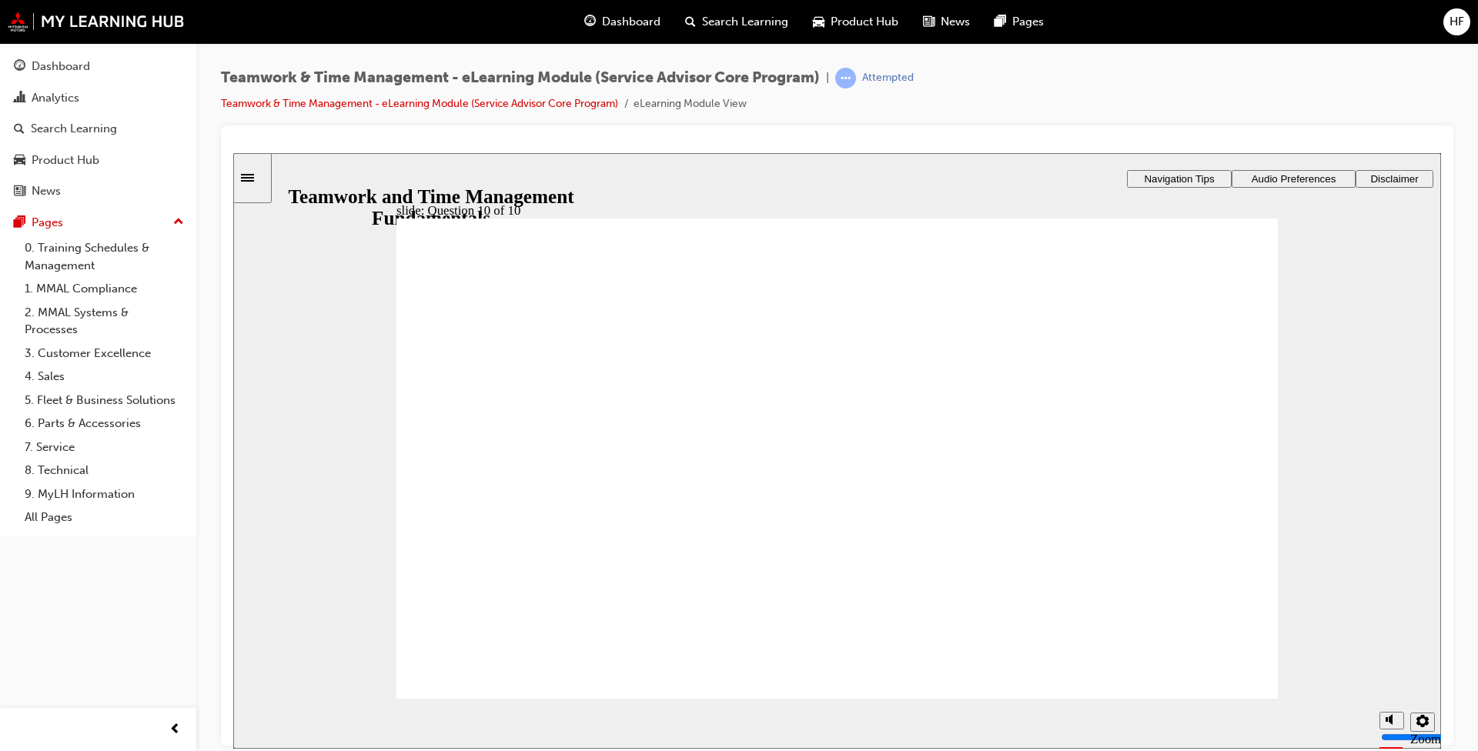
radio input "true"
